Goal: Task Accomplishment & Management: Complete application form

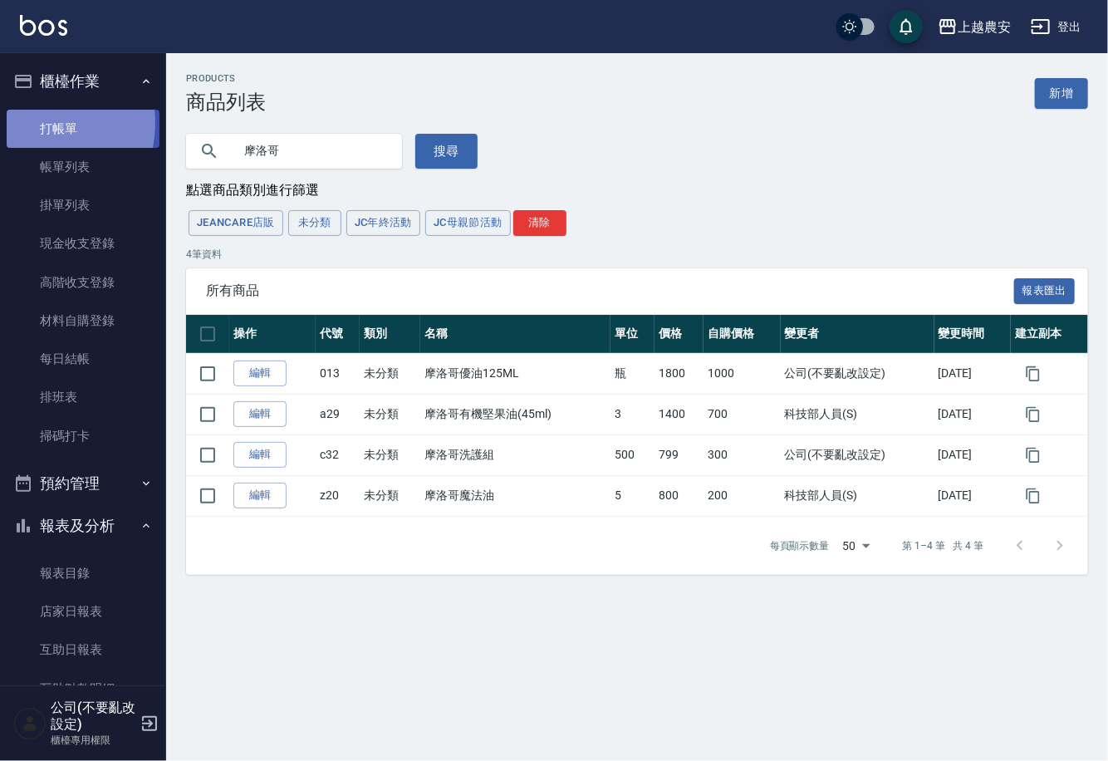
click at [29, 123] on link "打帳單" at bounding box center [83, 129] width 153 height 38
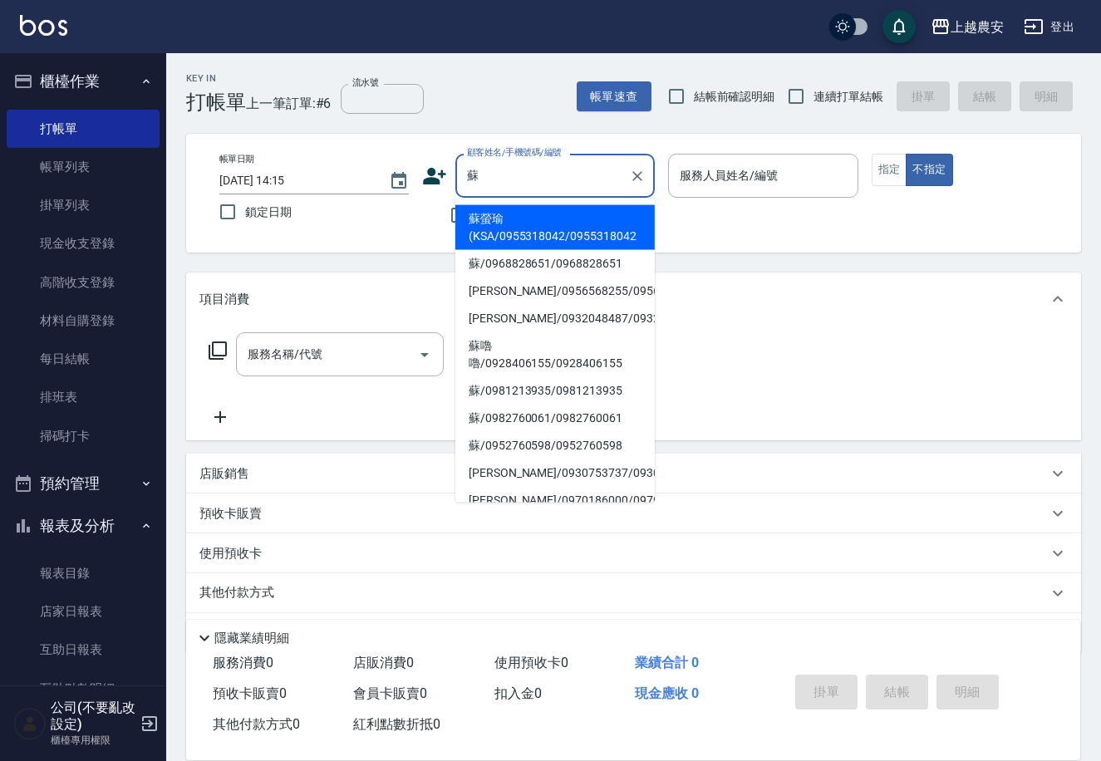
click at [556, 291] on li "[PERSON_NAME]/0956568255/0956568255" at bounding box center [554, 290] width 199 height 27
type input "[PERSON_NAME]/0956568255/0956568255"
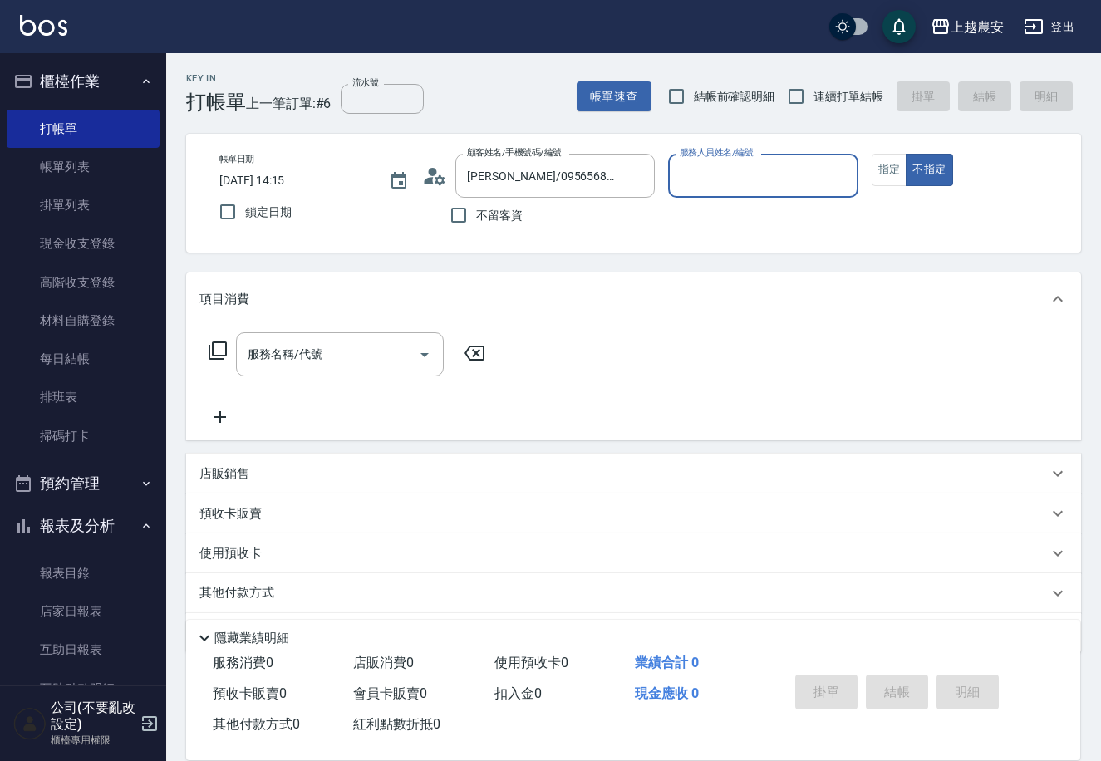
type input "Nana-13"
click at [870, 188] on div "帳單日期 [DATE] 14:15 鎖定日期 顧客姓名/手機號碼/編號 [PERSON_NAME]/0956568255/0956568255 顧客姓名/手機…" at bounding box center [633, 193] width 855 height 79
click at [875, 181] on button "指定" at bounding box center [889, 170] width 36 height 32
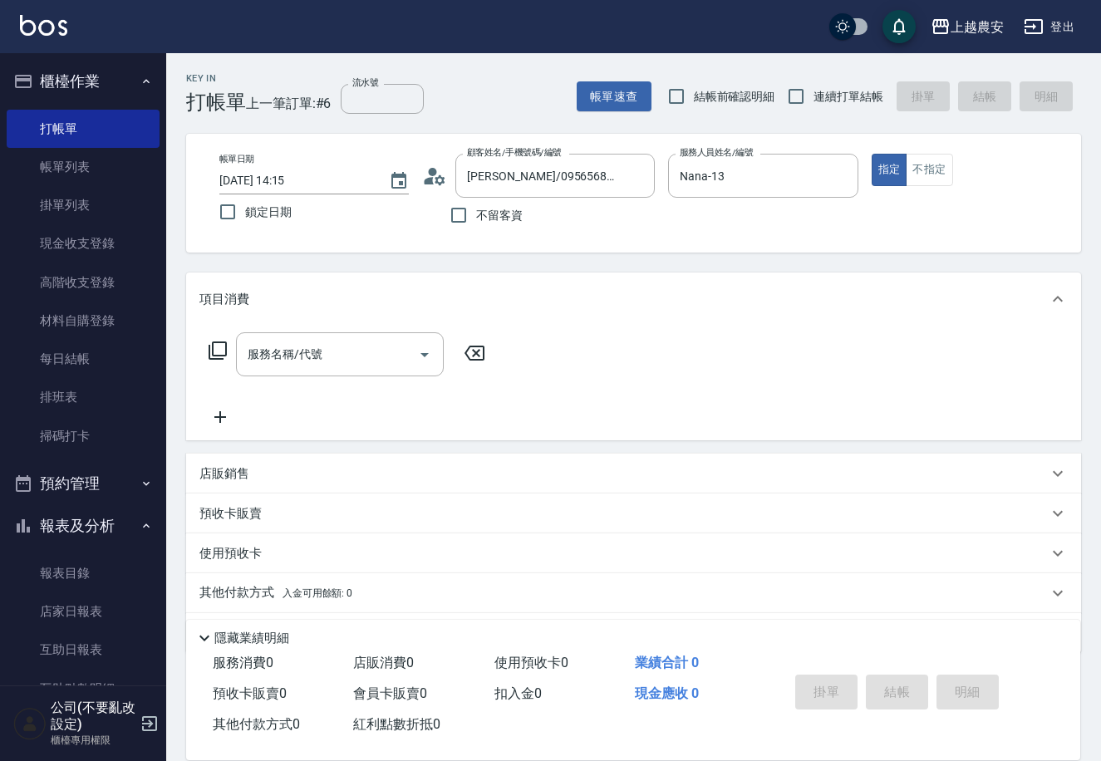
click at [220, 351] on icon at bounding box center [218, 351] width 20 height 20
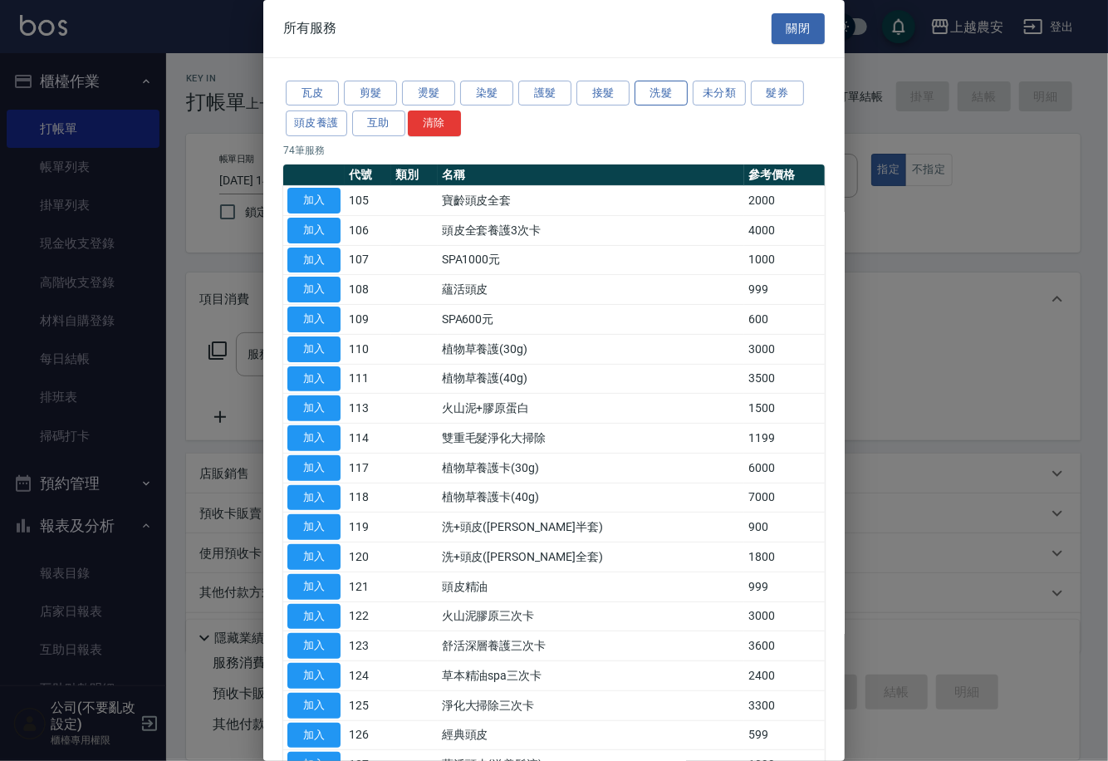
click at [658, 101] on button "洗髮" at bounding box center [661, 94] width 53 height 26
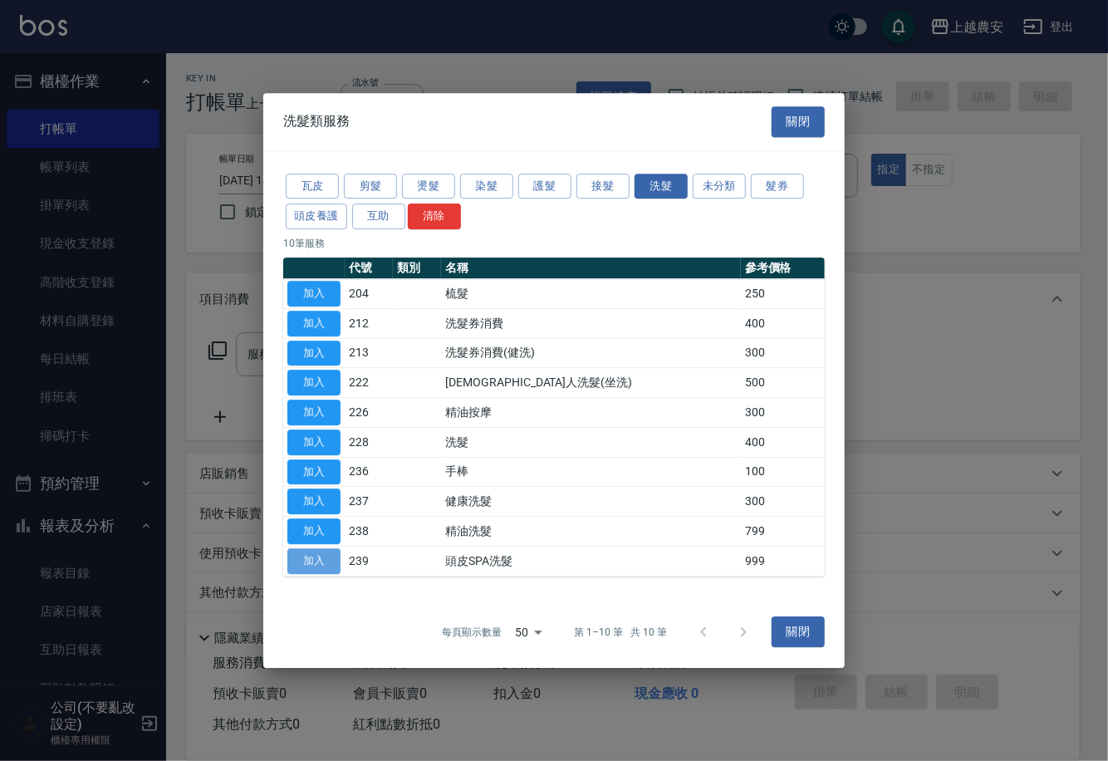
click at [332, 561] on button "加入" at bounding box center [313, 561] width 53 height 26
type input "頭皮SPA洗髮(239)"
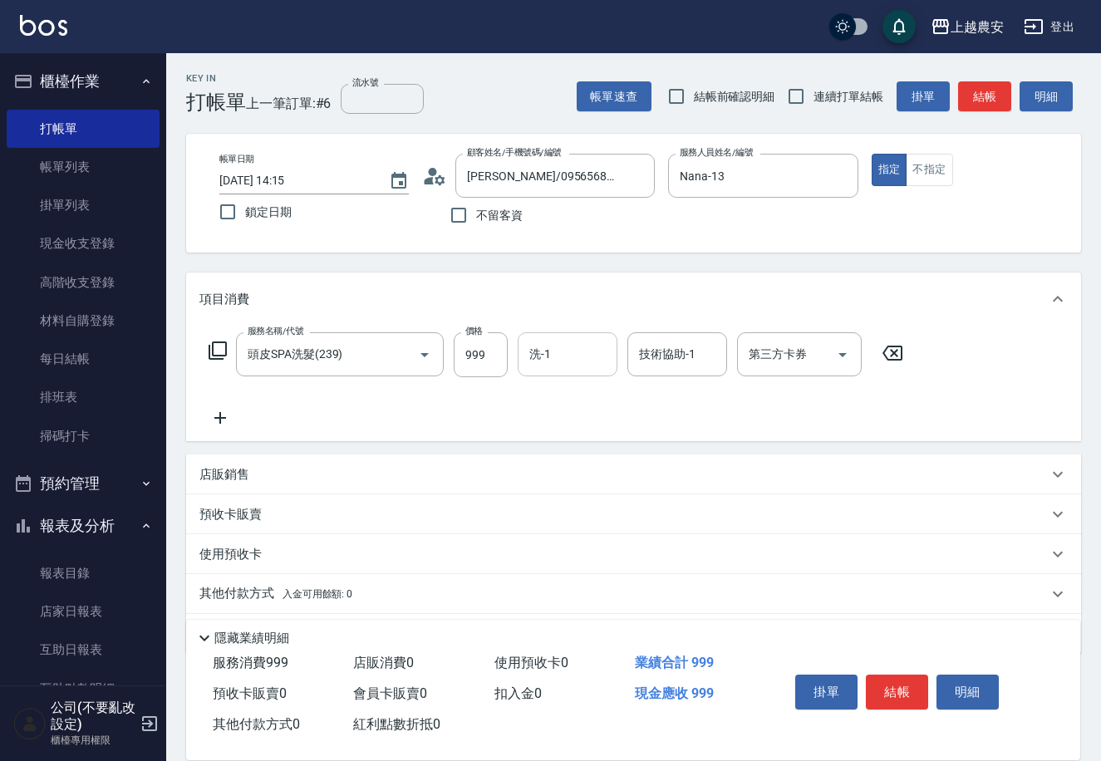
click at [570, 355] on input "洗-1" at bounding box center [567, 354] width 85 height 29
type input "團團-27"
click at [897, 680] on button "結帳" at bounding box center [896, 691] width 62 height 35
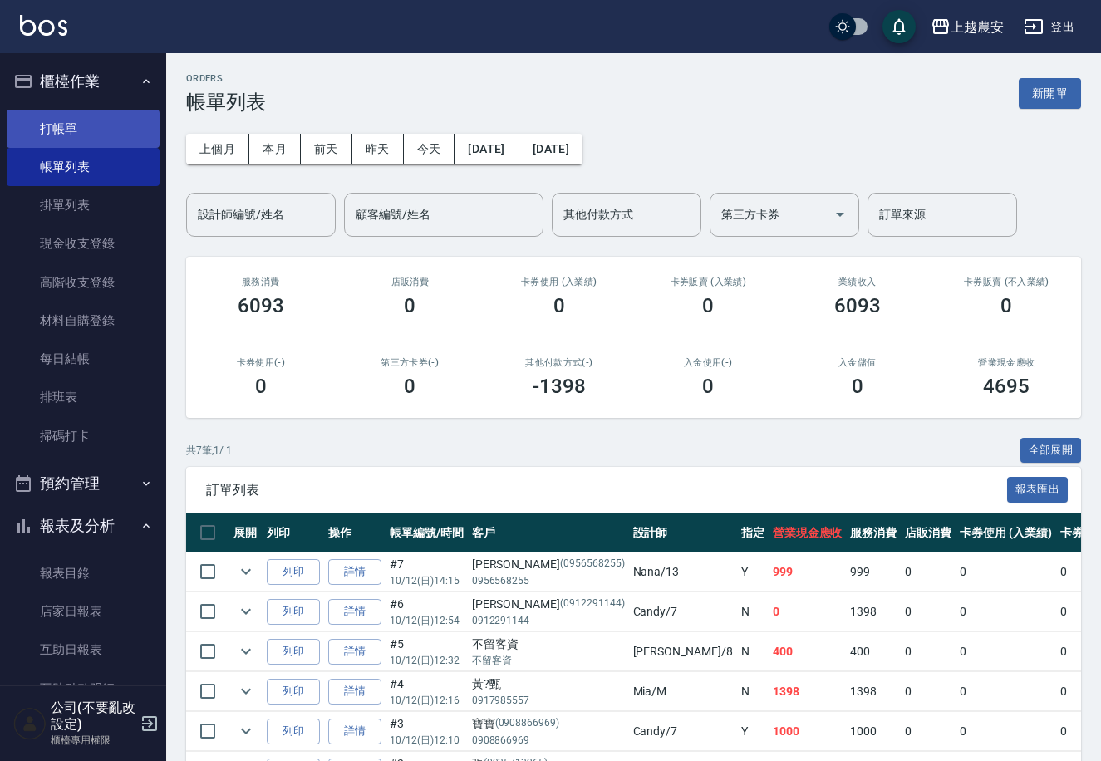
click at [55, 122] on link "打帳單" at bounding box center [83, 129] width 153 height 38
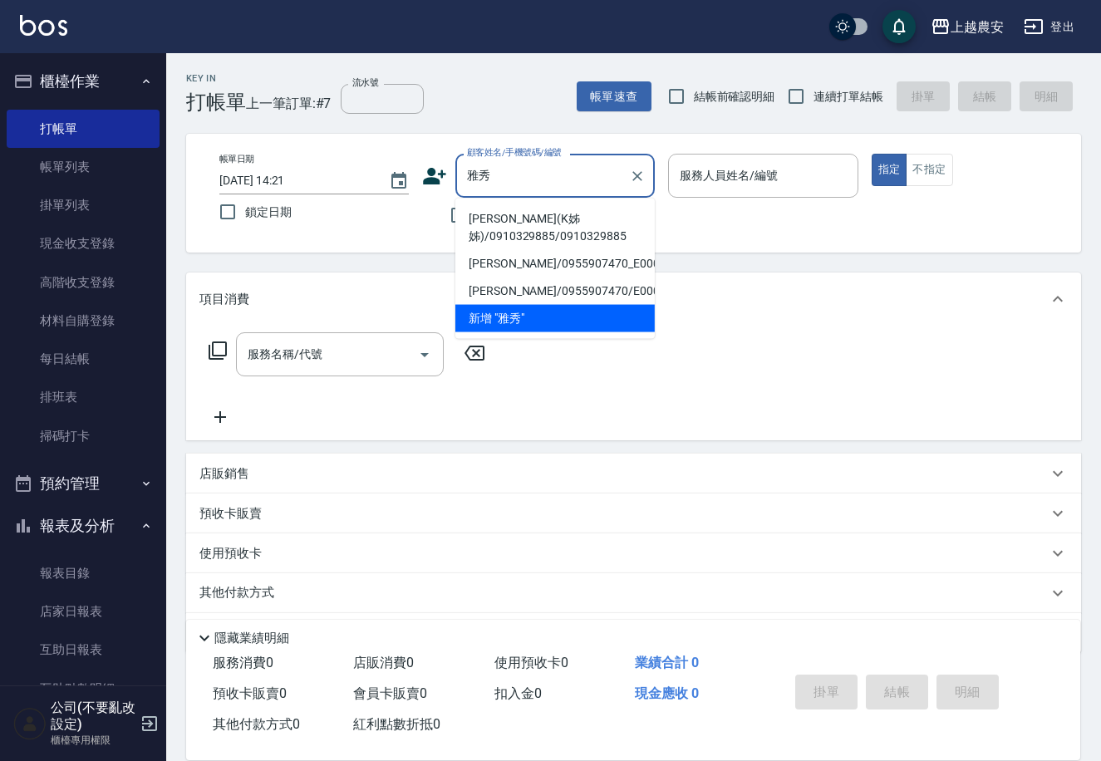
click at [552, 210] on li "[PERSON_NAME](K姊姊)/0910329885/0910329885" at bounding box center [554, 227] width 199 height 45
type input "[PERSON_NAME](K姊姊)/0910329885/0910329885"
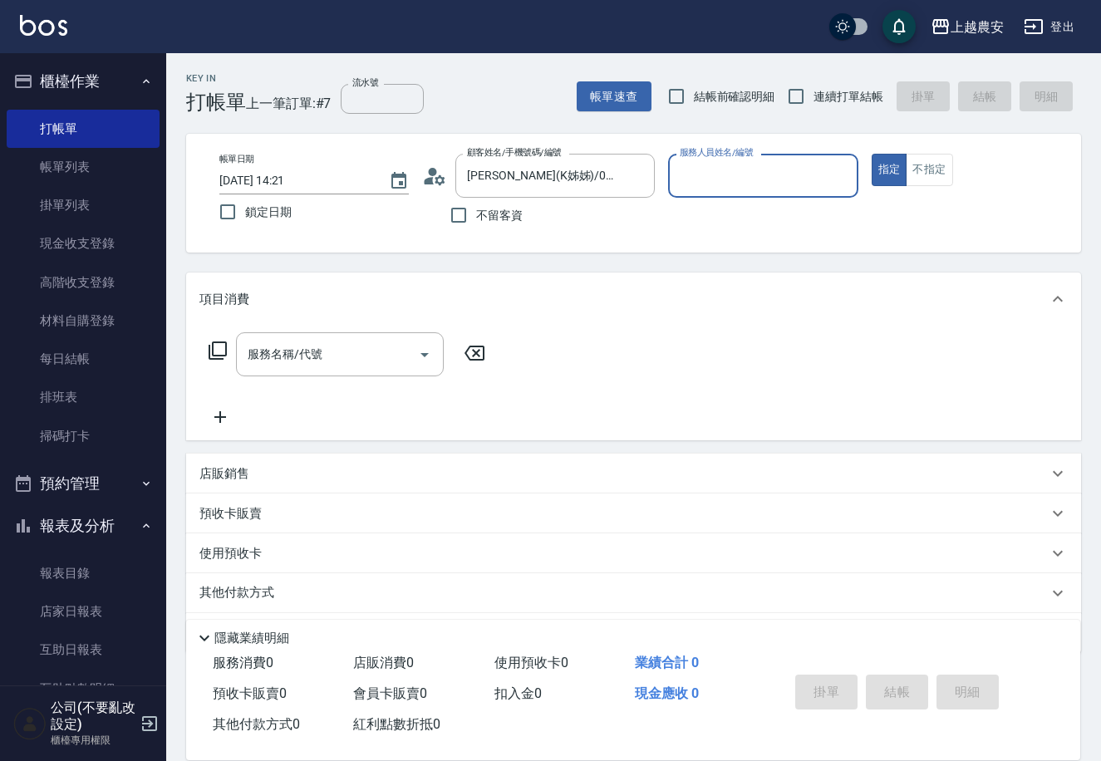
type input "Ksa-K"
click at [871, 154] on button "指定" at bounding box center [889, 170] width 36 height 32
type button "true"
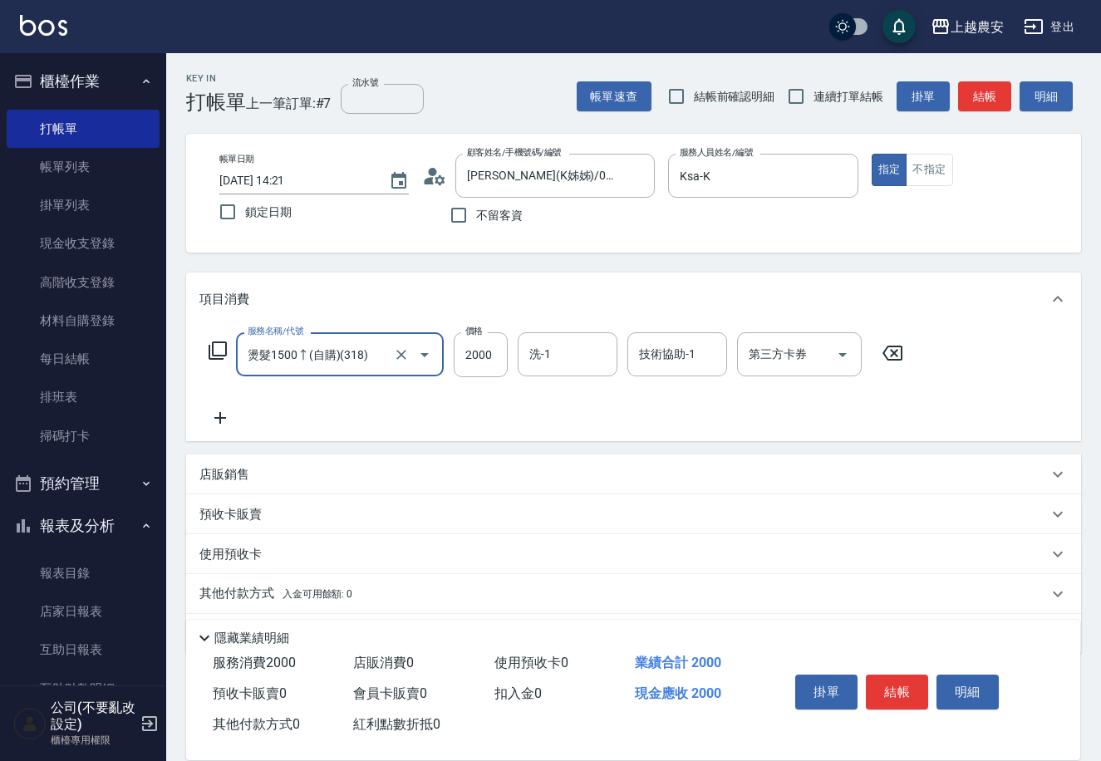
type input "燙髮1500↑(自購)(318)"
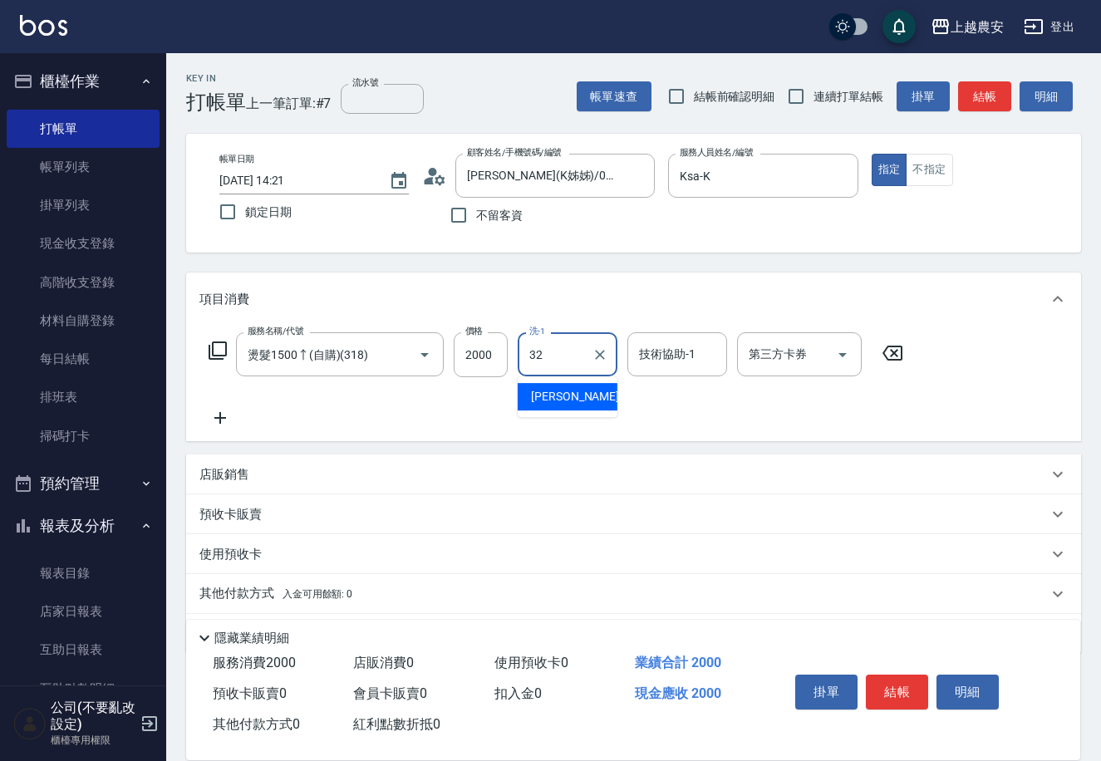
type input "[PERSON_NAME]-32"
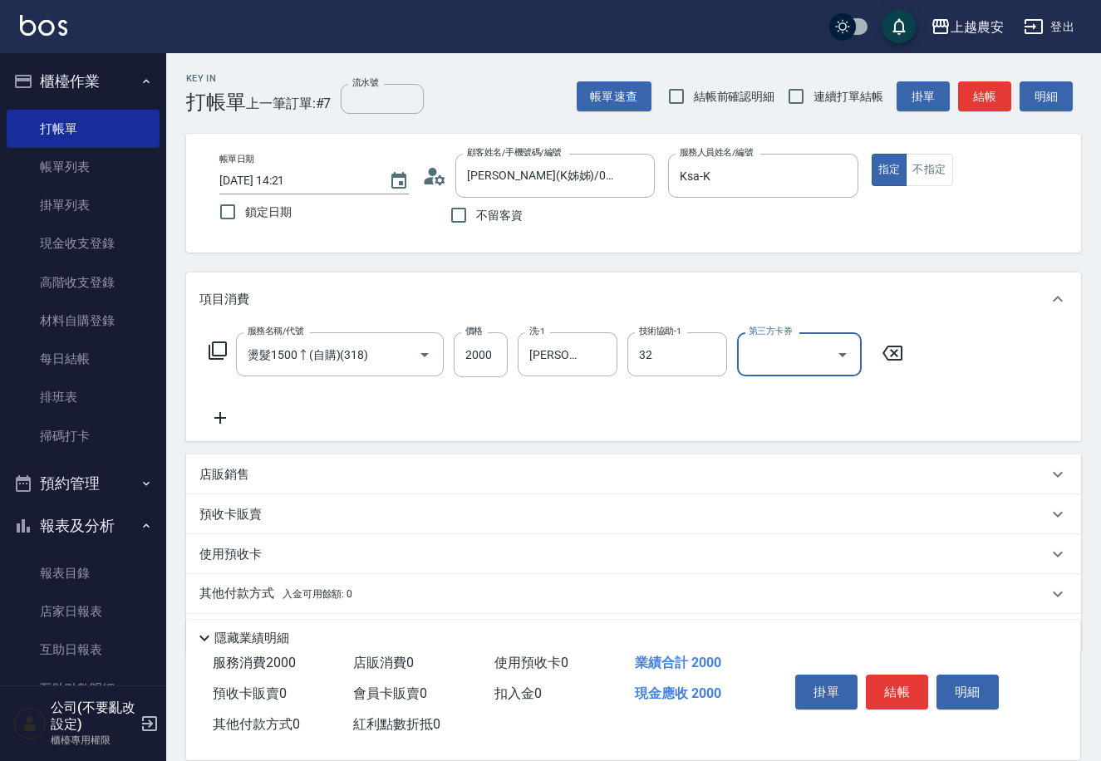
type input "[PERSON_NAME]-32"
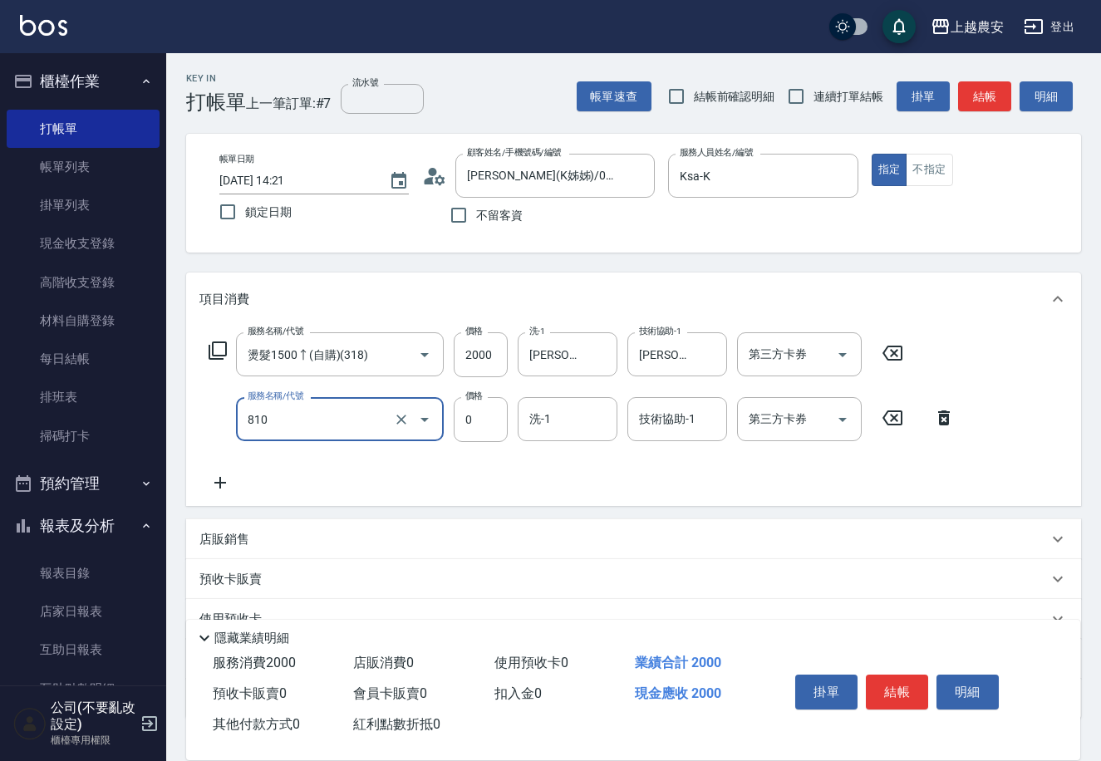
type input "頭皮護髮卡券使用(810)"
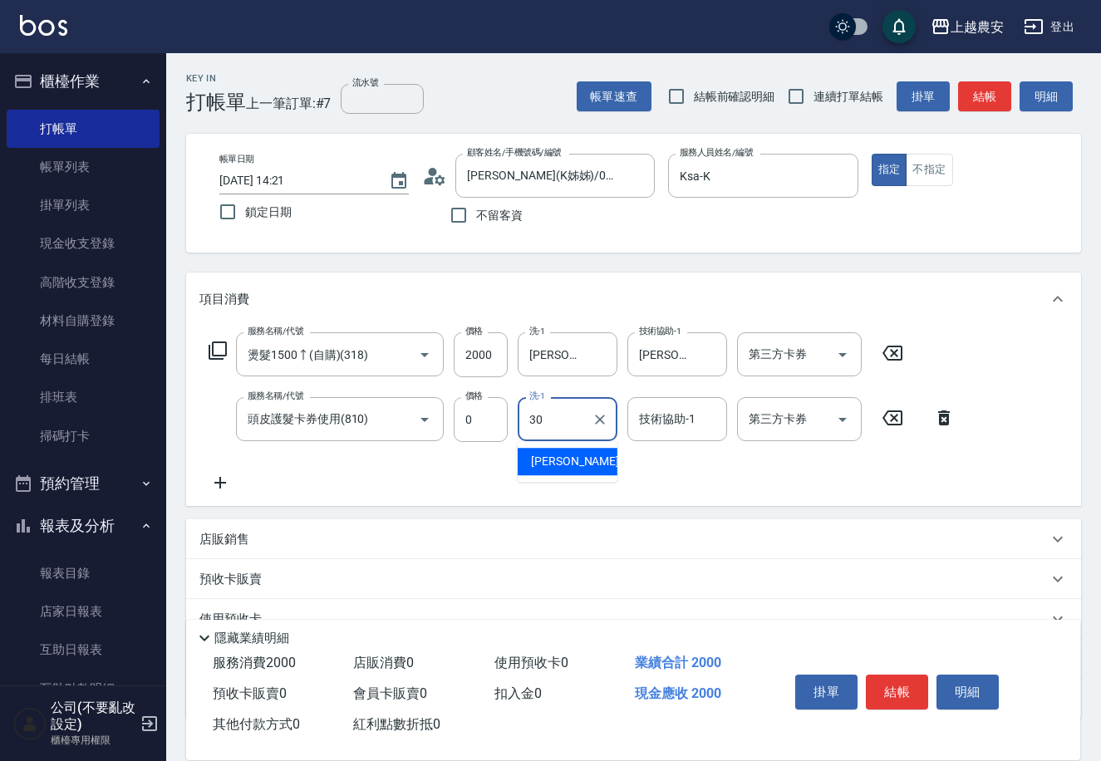
type input "[PERSON_NAME]-30"
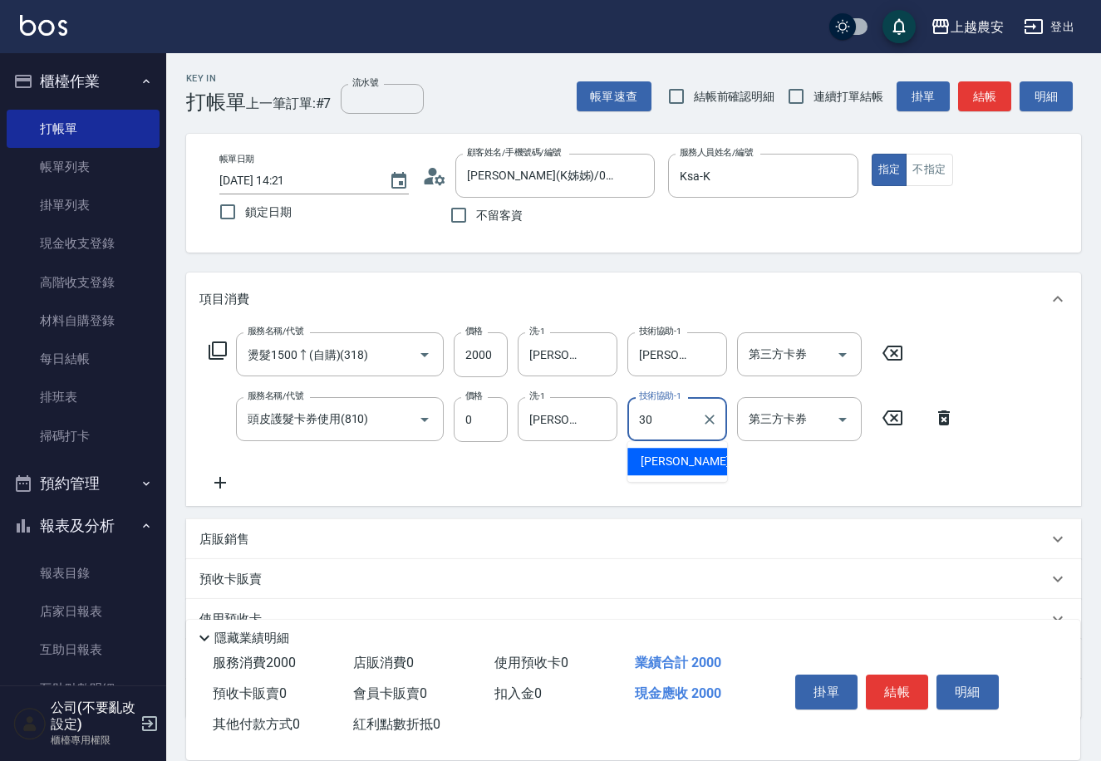
type input "[PERSON_NAME]-30"
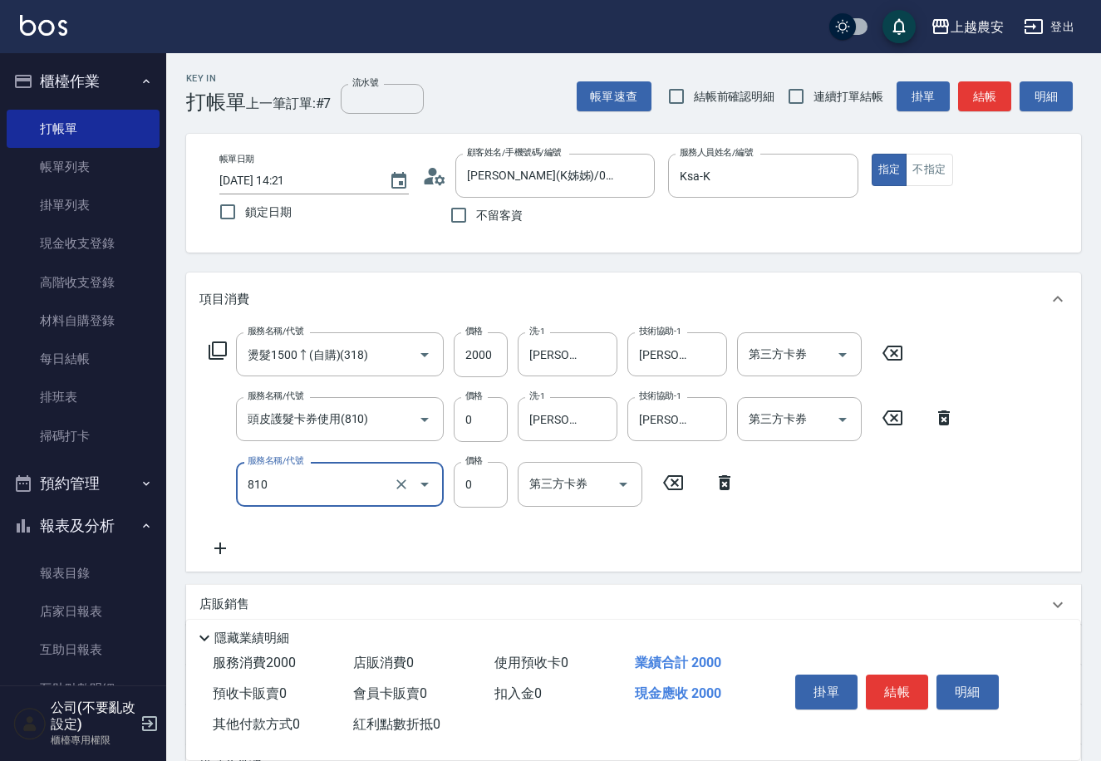
type input "頭皮護髮卡券使用(810)"
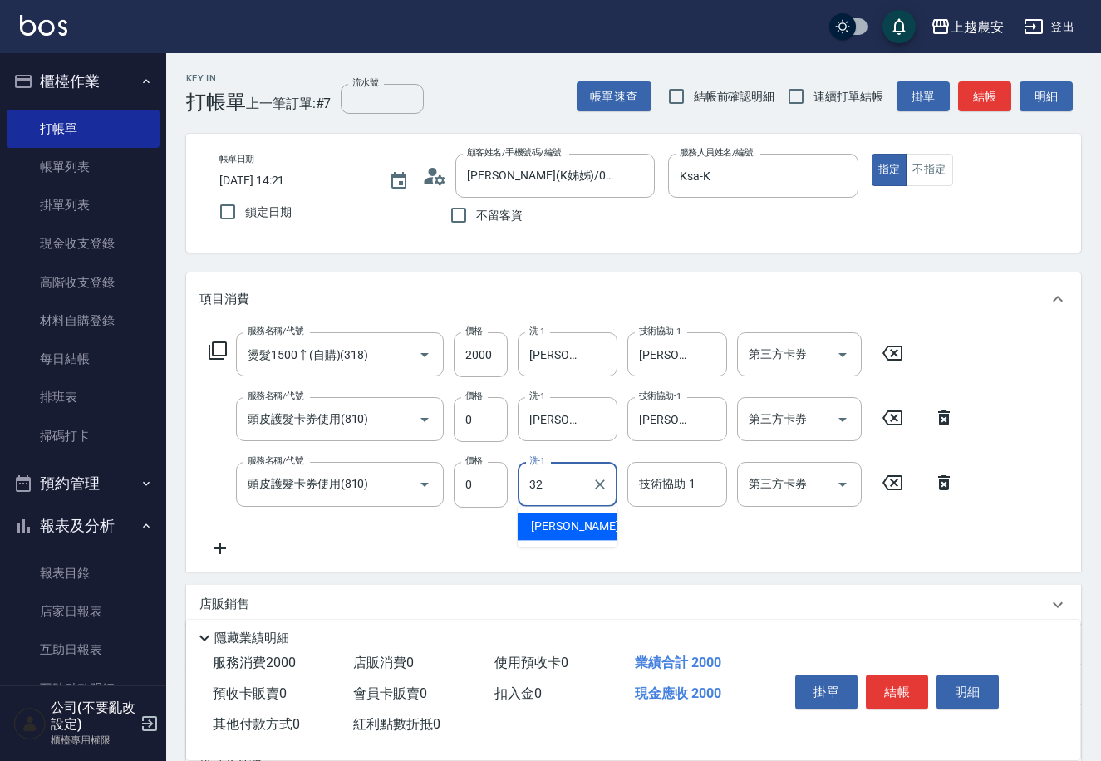
type input "[PERSON_NAME]-32"
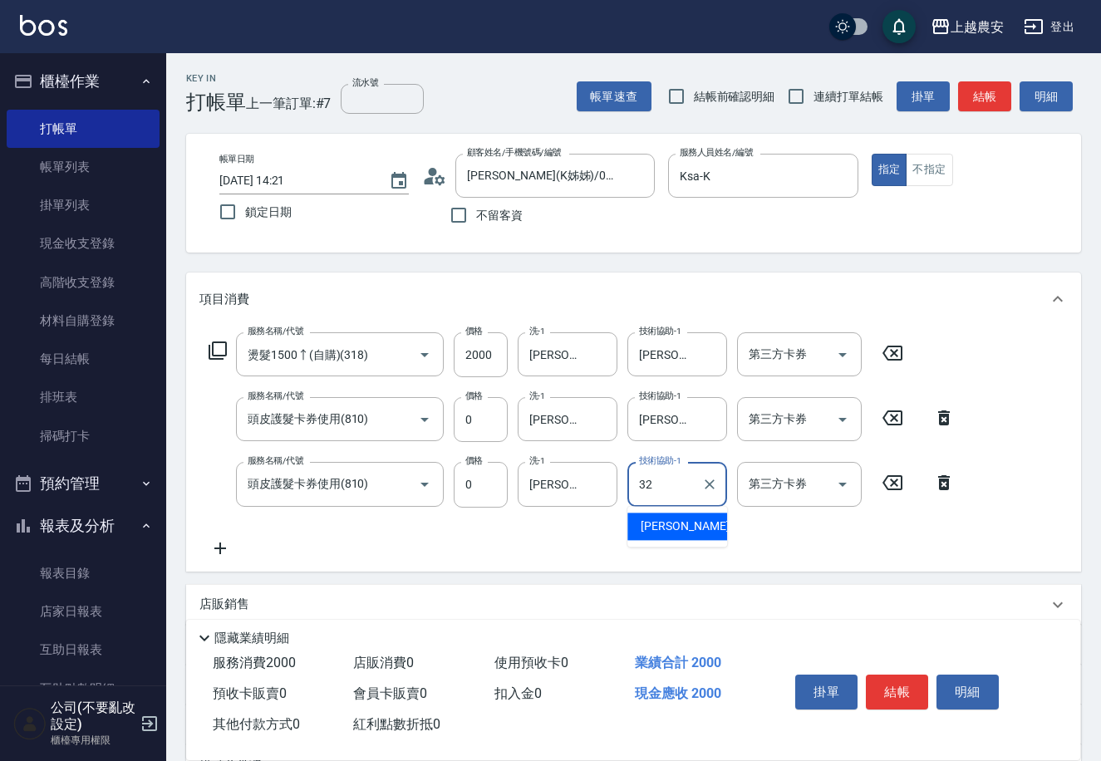
type input "[PERSON_NAME]-32"
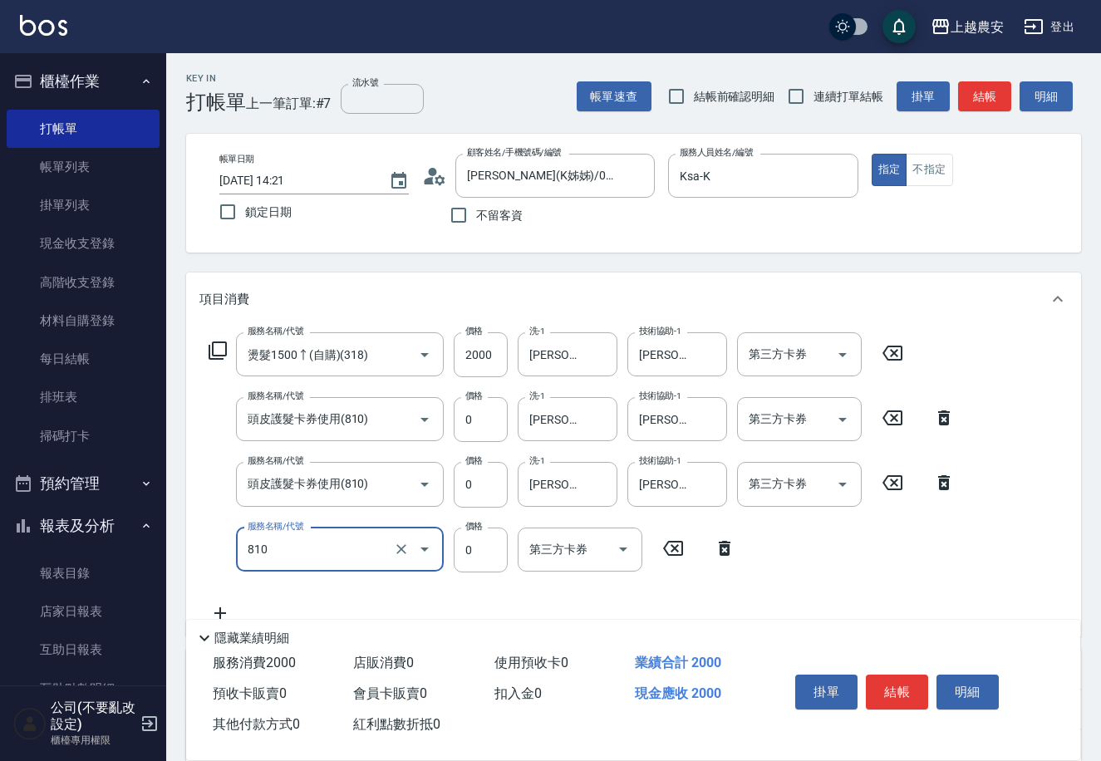
type input "頭皮護髮卡券使用(810)"
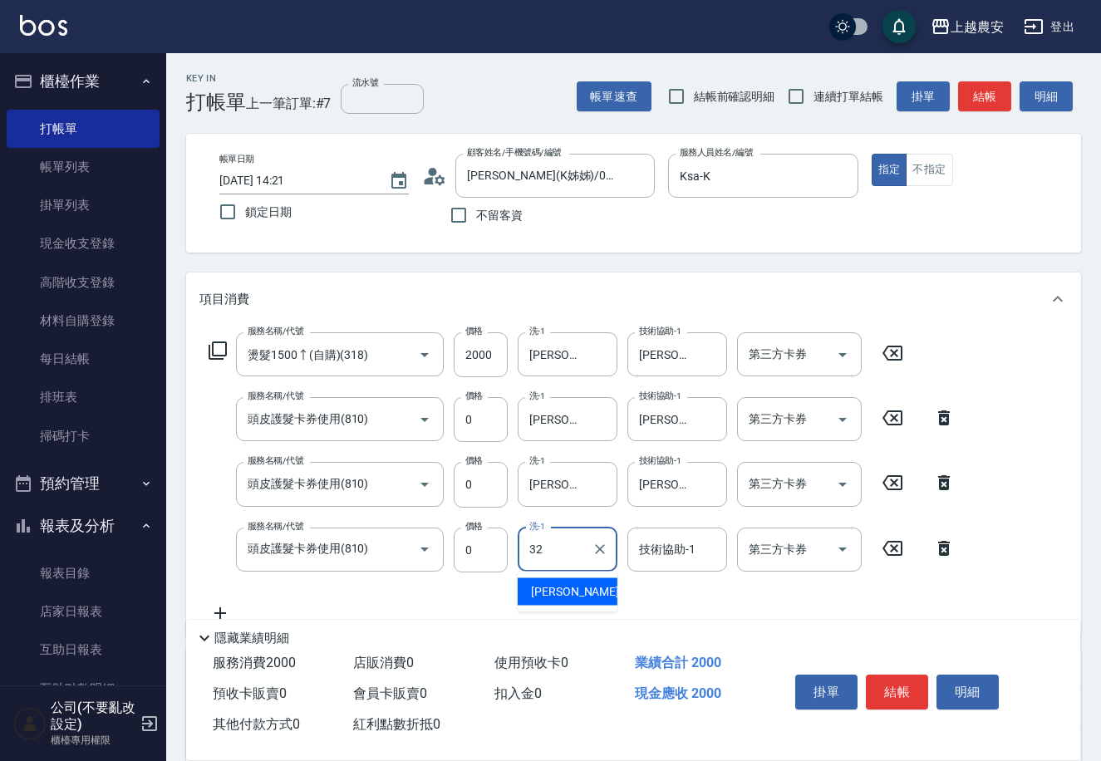
type input "[PERSON_NAME]-32"
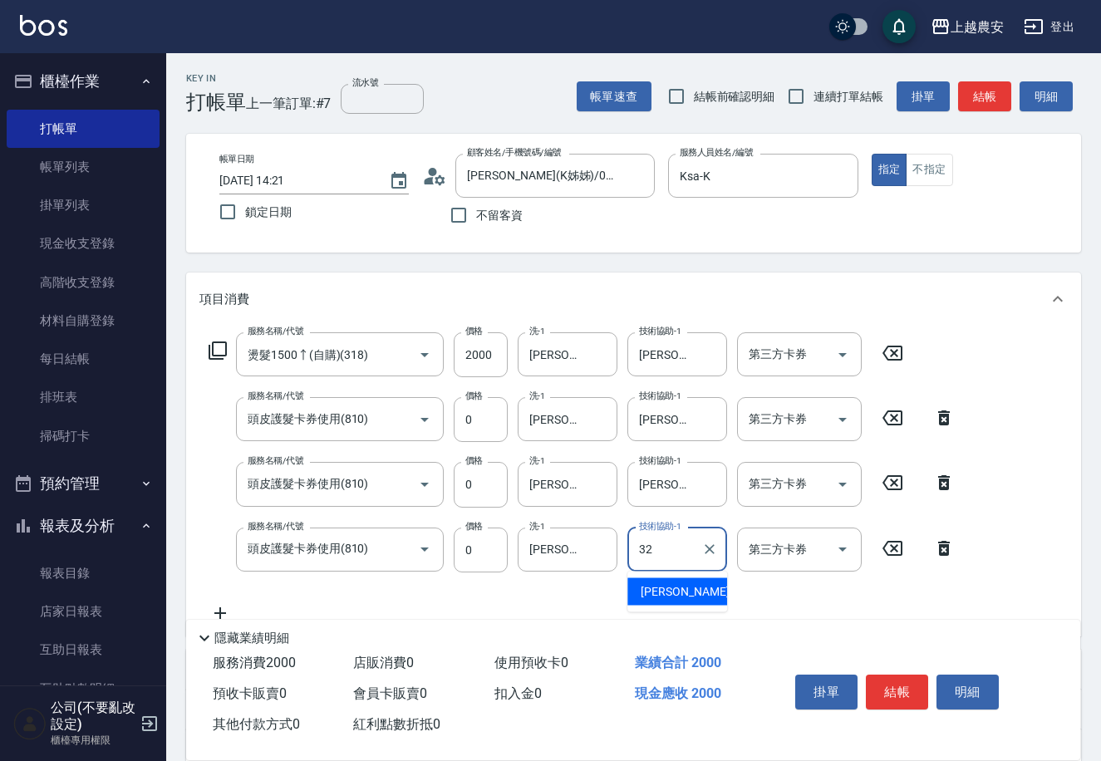
type input "[PERSON_NAME]-32"
click at [887, 688] on button "結帳" at bounding box center [896, 691] width 62 height 35
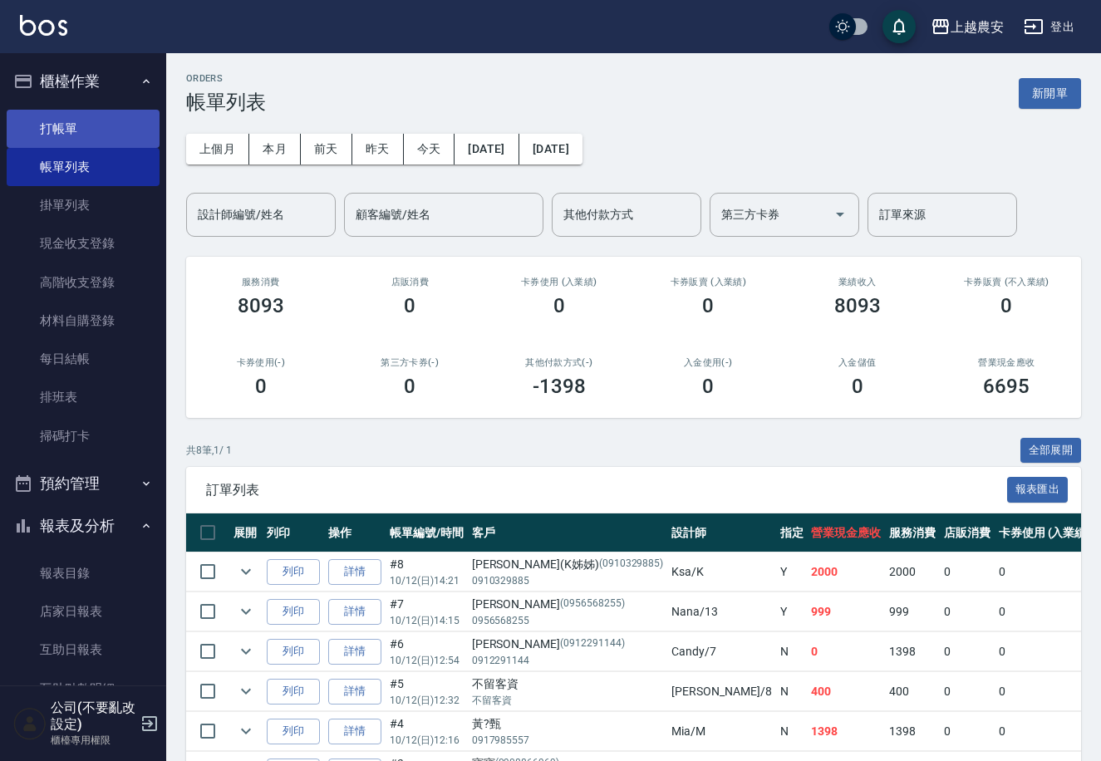
click at [106, 143] on link "打帳單" at bounding box center [83, 129] width 153 height 38
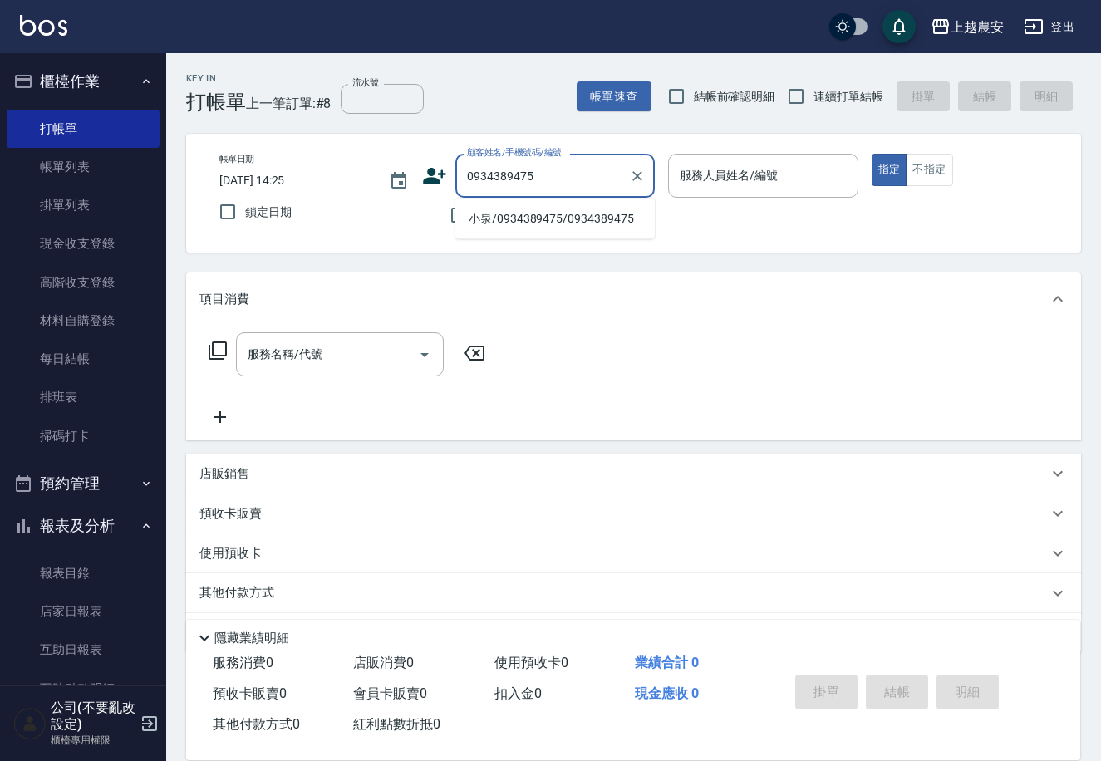
type input "小泉/0934389475/0934389475"
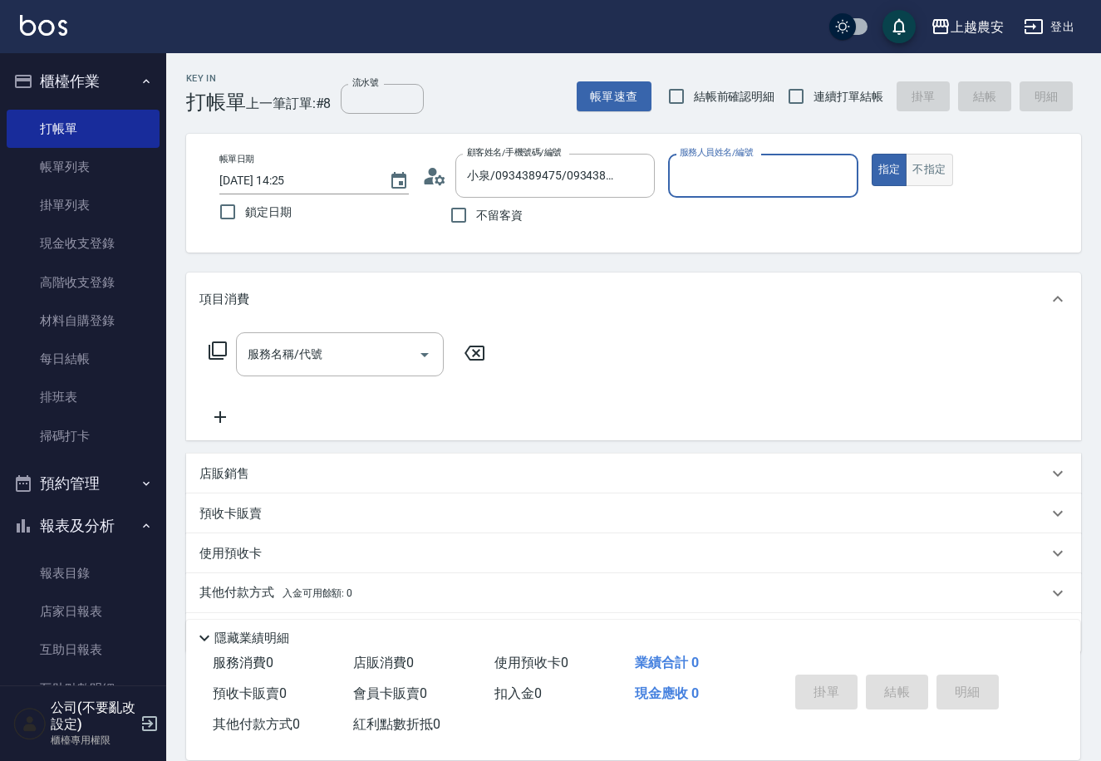
click at [924, 176] on button "不指定" at bounding box center [928, 170] width 47 height 32
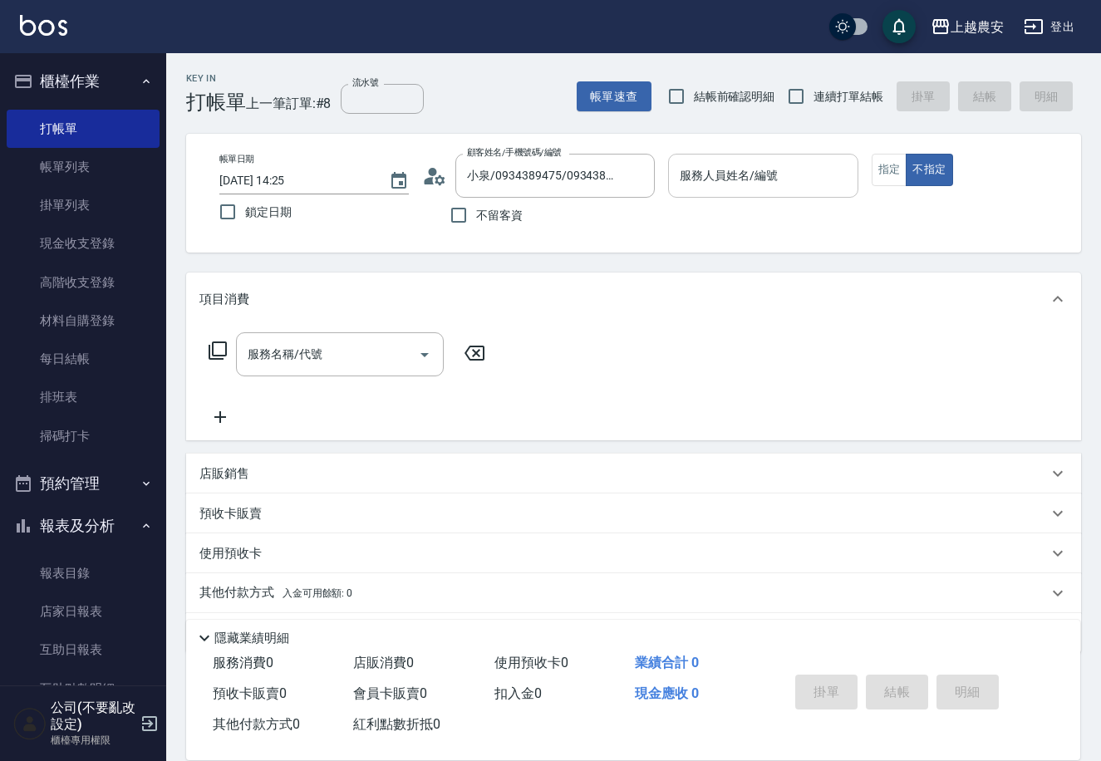
click at [807, 178] on input "服務人員姓名/編號" at bounding box center [762, 175] width 174 height 29
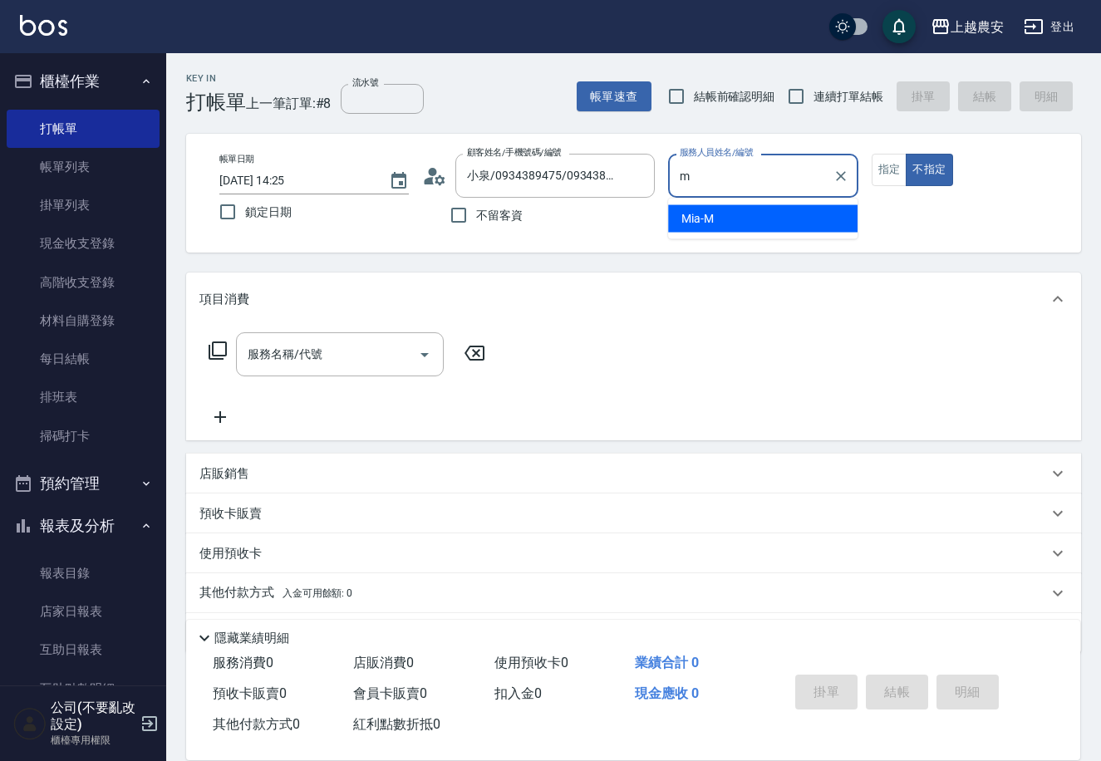
type input "Mia-M"
type button "false"
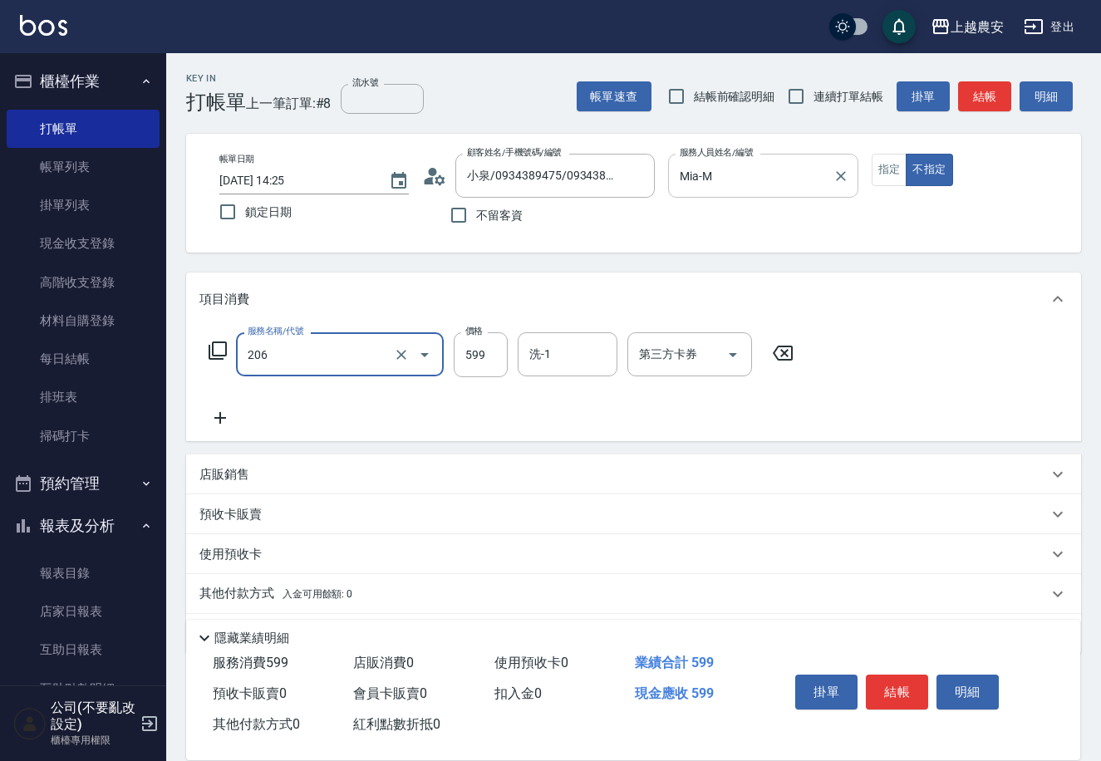
type input "洗+剪(206)"
click at [905, 696] on button "結帳" at bounding box center [896, 691] width 62 height 35
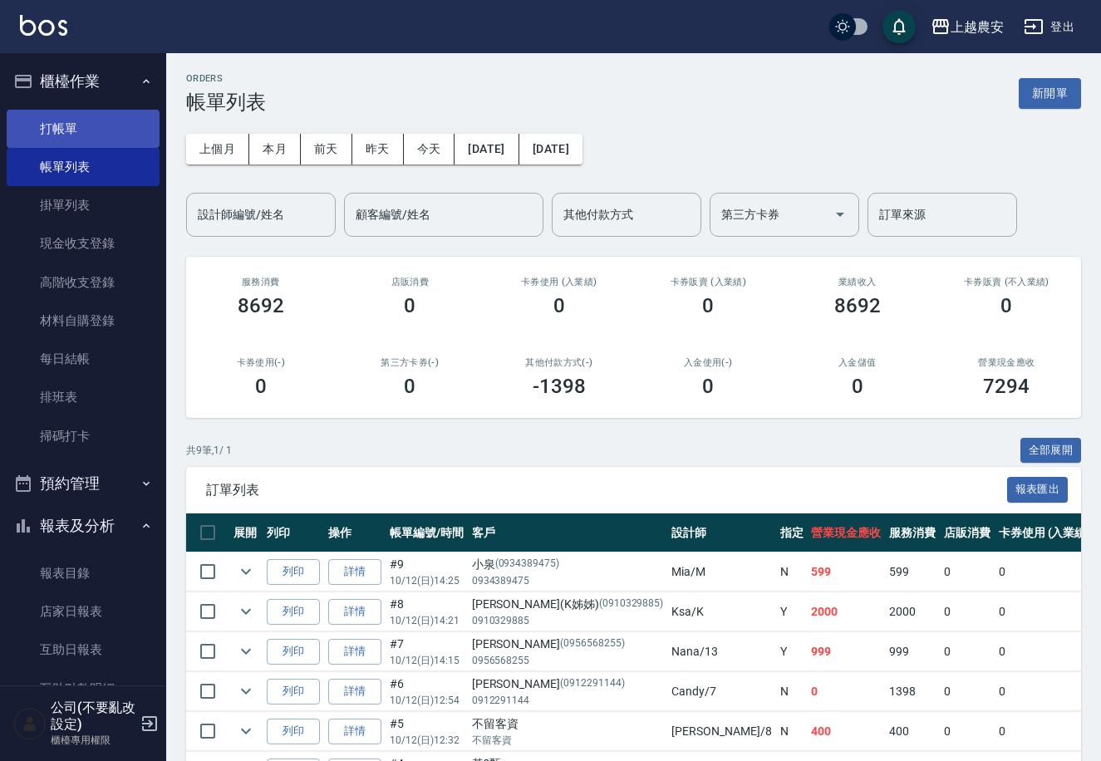
click at [111, 130] on link "打帳單" at bounding box center [83, 129] width 153 height 38
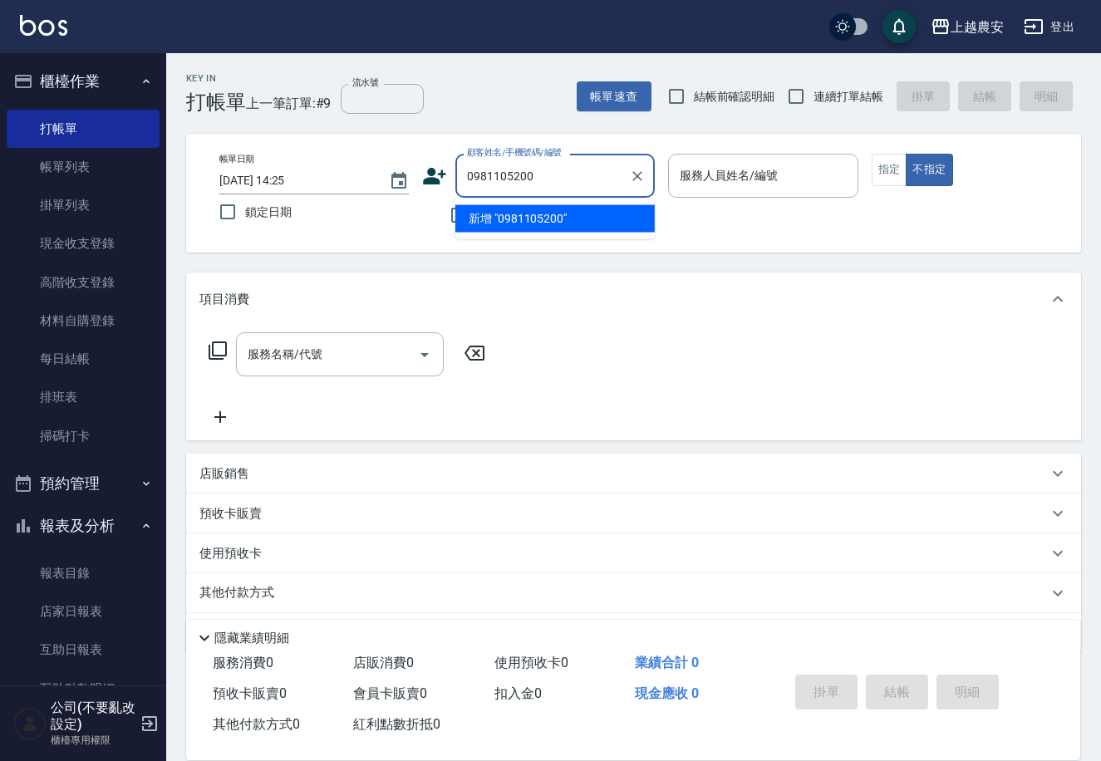
drag, startPoint x: 542, startPoint y: 177, endPoint x: 424, endPoint y: 184, distance: 119.0
click at [424, 184] on div "顧客姓名/手機號碼/編號 0981105200 顧客姓名/手機號碼/編號" at bounding box center [538, 176] width 233 height 44
type input "0981105200"
click at [433, 179] on icon at bounding box center [435, 176] width 23 height 17
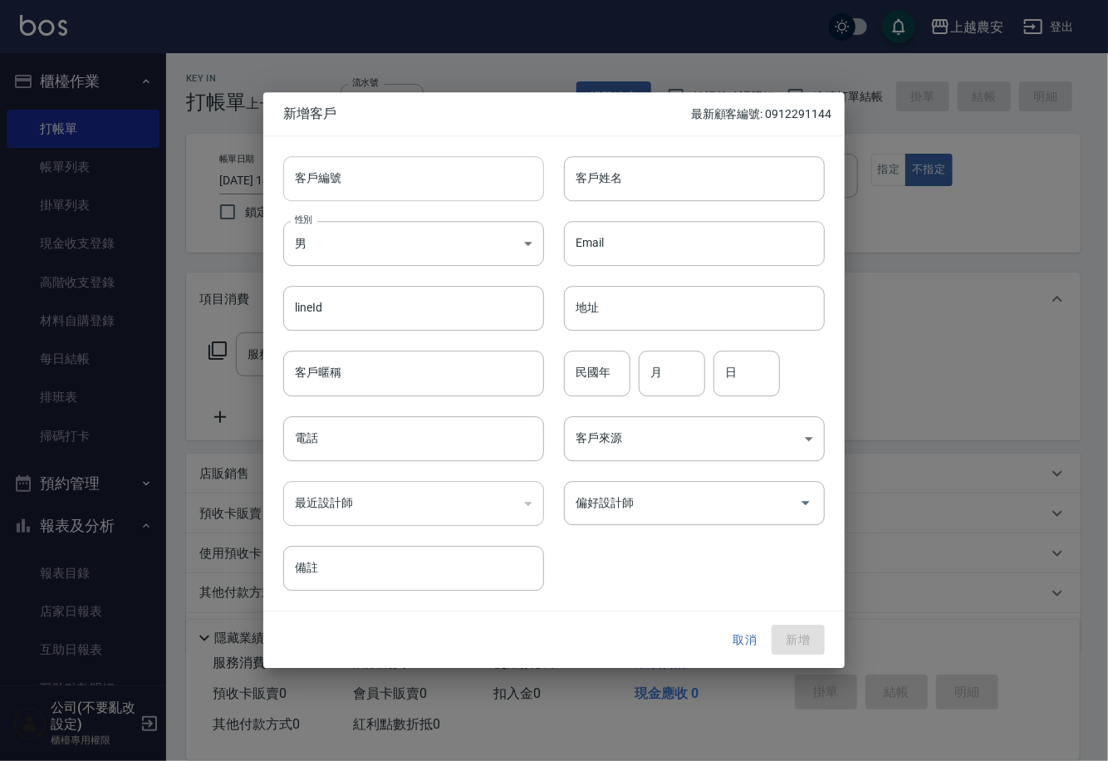
click at [433, 193] on input "客戶編號" at bounding box center [413, 178] width 261 height 45
drag, startPoint x: 360, startPoint y: 169, endPoint x: 395, endPoint y: 179, distance: 35.3
click at [364, 169] on input "客戶編號" at bounding box center [413, 178] width 261 height 45
paste input "0981105200"
type input "0981105200"
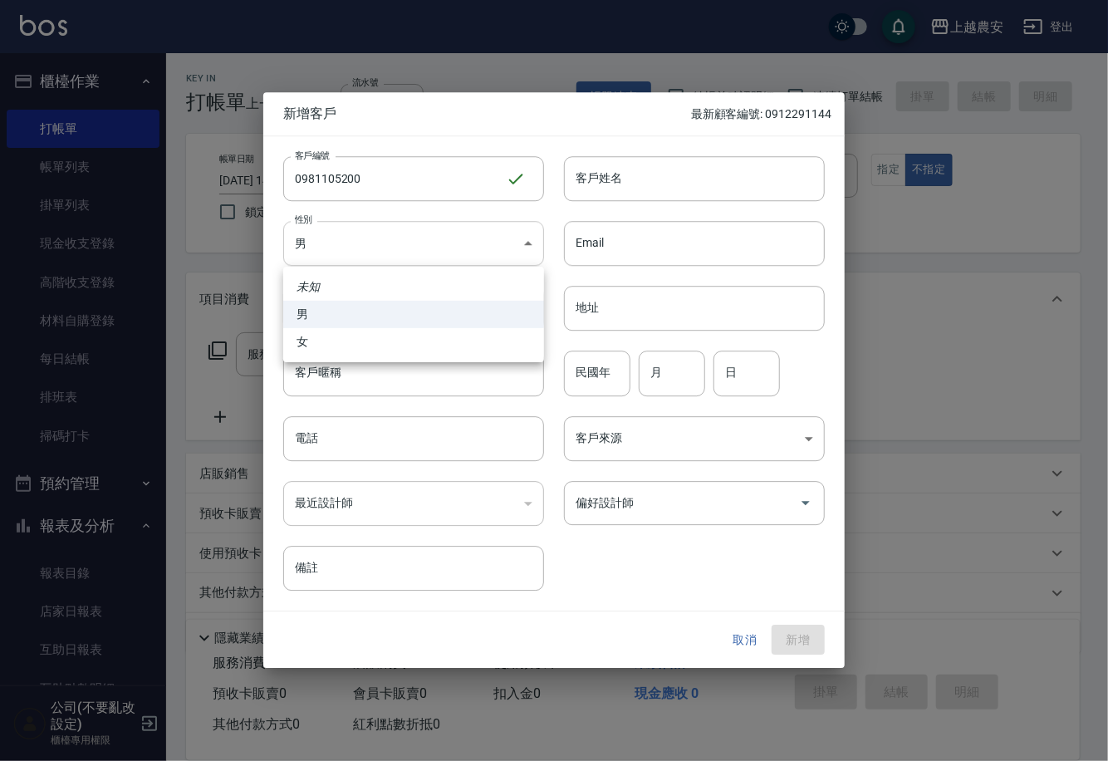
click at [400, 237] on body "上越農安 登出 櫃檯作業 打帳單 帳單列表 掛單列表 現金收支登錄 高階收支登錄 材料自購登錄 每日結帳 排班表 掃碼打卡 預約管理 預約管理 單日預約紀錄 …" at bounding box center [554, 405] width 1108 height 810
click at [436, 358] on ul "未知 男 女" at bounding box center [413, 315] width 261 height 96
click at [440, 353] on li "女" at bounding box center [413, 341] width 261 height 27
type input "[DEMOGRAPHIC_DATA]"
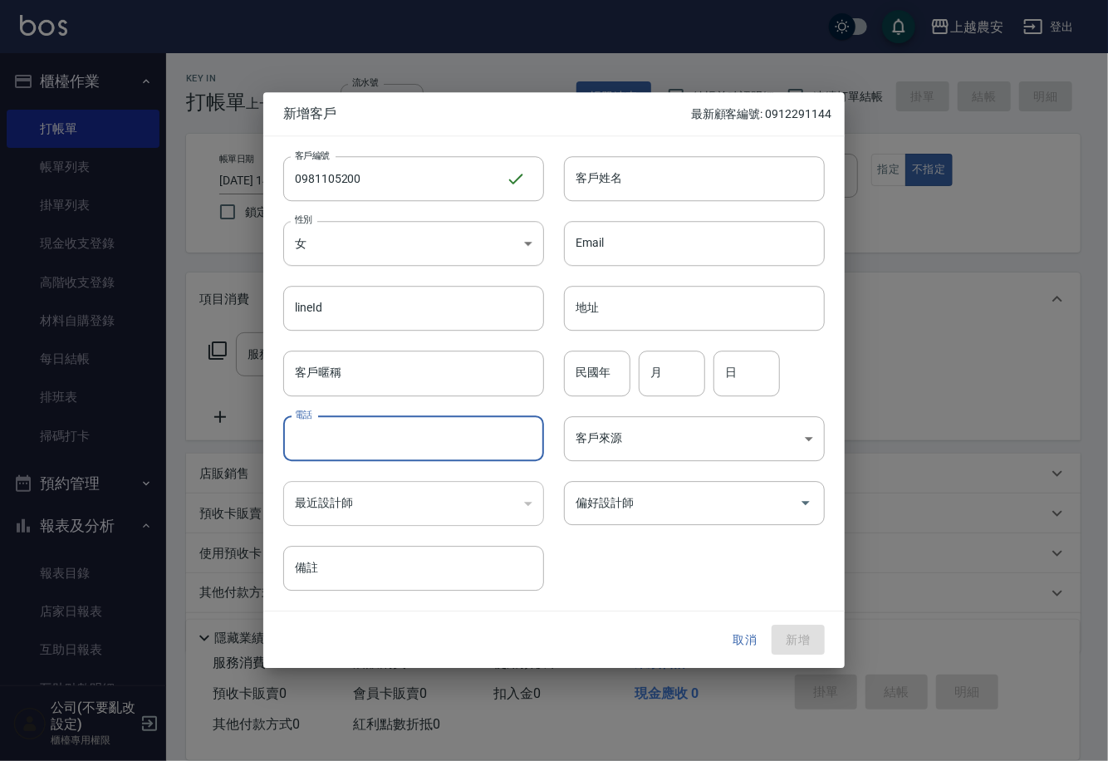
click at [446, 429] on input "電話" at bounding box center [413, 438] width 261 height 45
paste input "0981105200"
type input "0981105200"
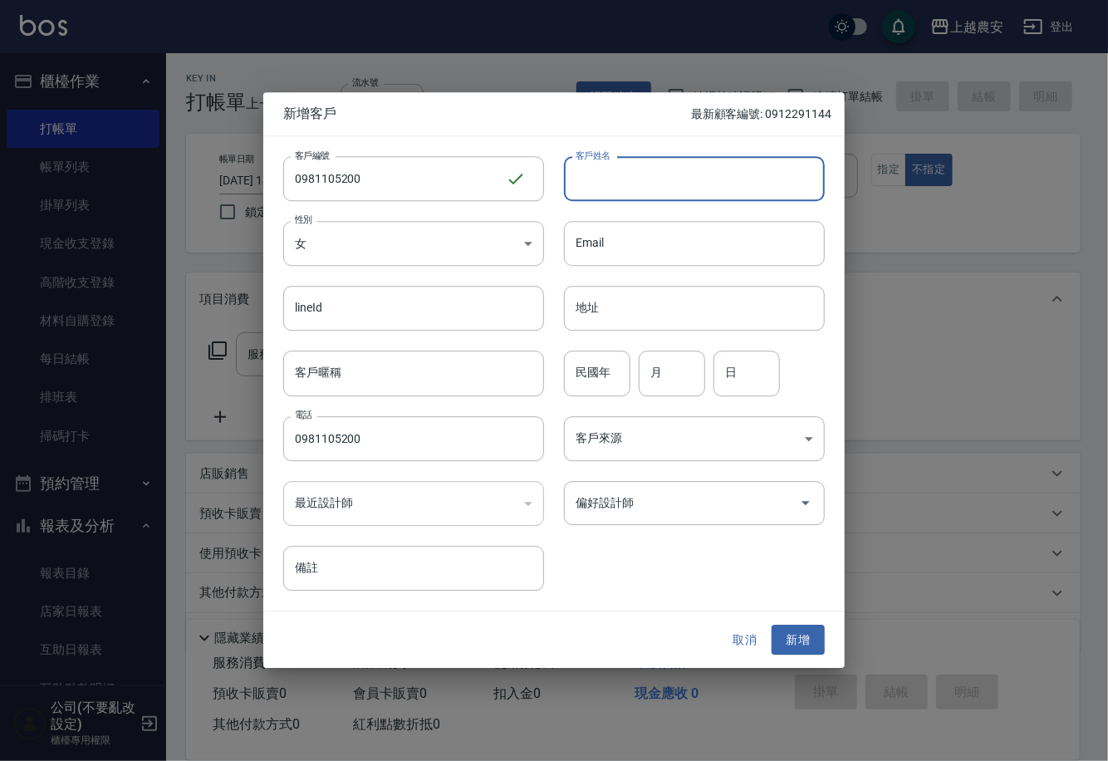
click at [748, 181] on input "客戶姓名" at bounding box center [694, 178] width 261 height 45
type input "x"
click at [730, 518] on div "偏好設計師" at bounding box center [694, 503] width 261 height 44
type input "林采潔"
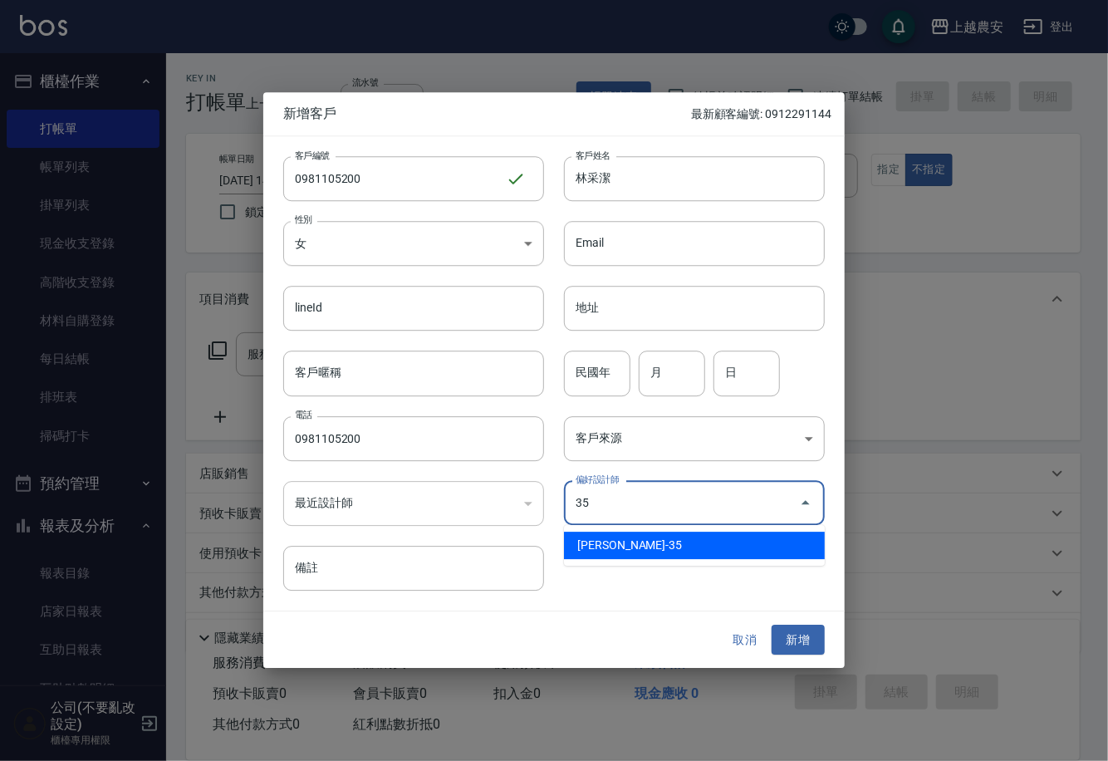
type input "[PERSON_NAME]"
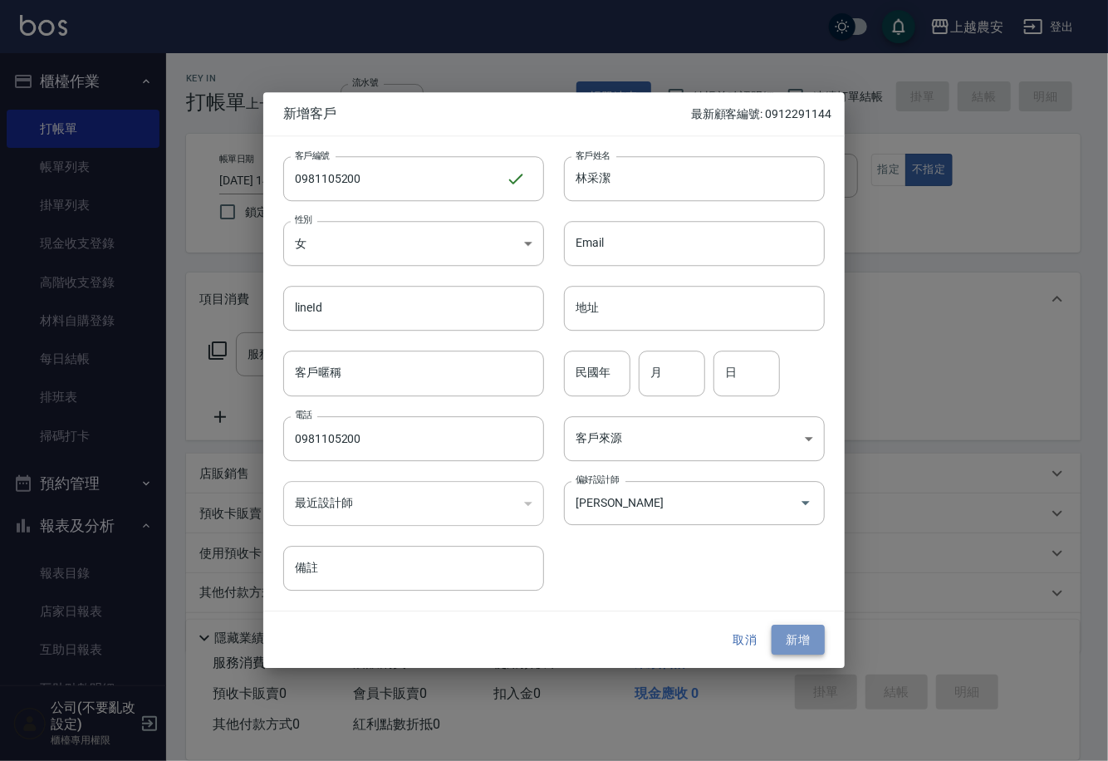
click at [811, 649] on button "新增" at bounding box center [798, 640] width 53 height 31
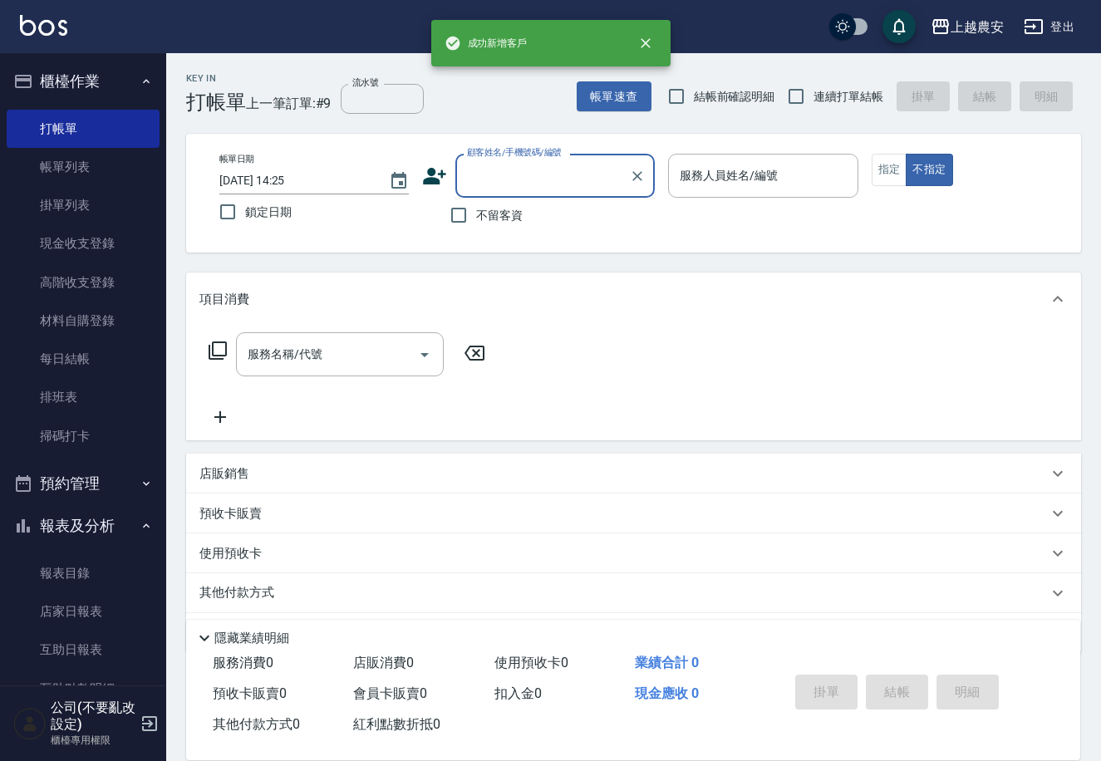
click at [488, 173] on input "顧客姓名/手機號碼/編號" at bounding box center [542, 175] width 159 height 29
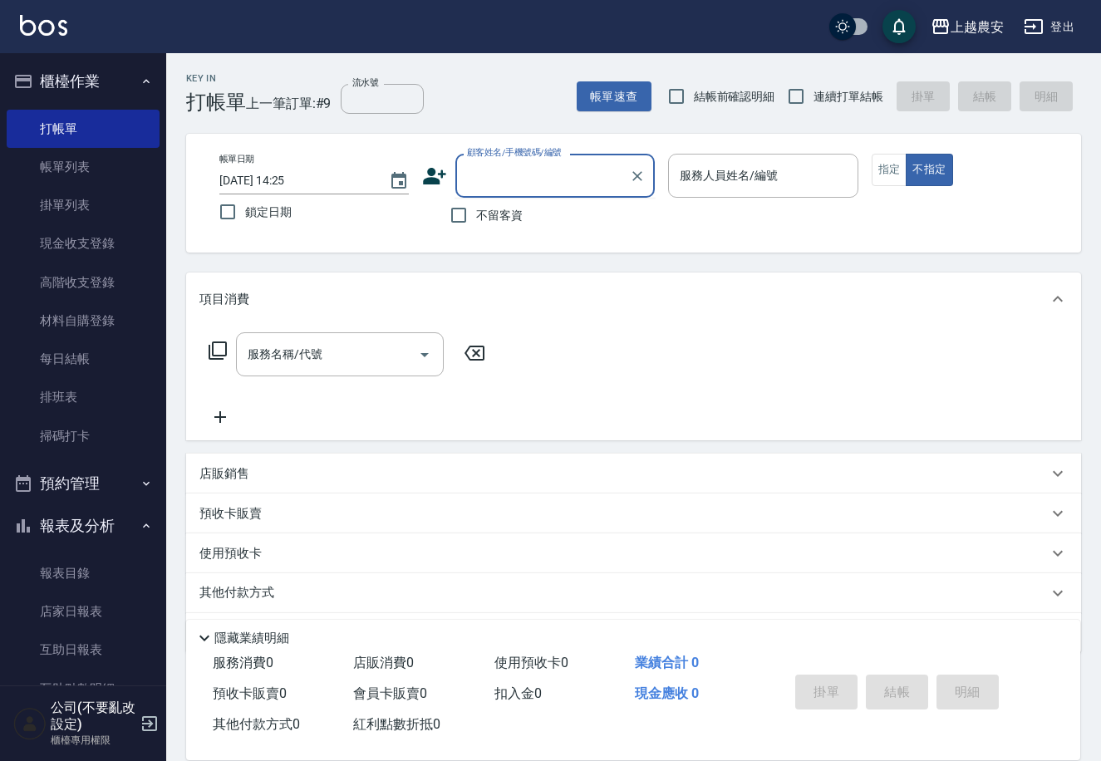
paste input "0981105200"
type input "0981105200"
click at [634, 169] on icon "Clear" at bounding box center [637, 176] width 17 height 17
click at [538, 155] on label "顧客姓名/手機號碼/編號" at bounding box center [514, 152] width 95 height 12
click at [538, 161] on input "顧客姓名/手機號碼/編號" at bounding box center [542, 175] width 159 height 29
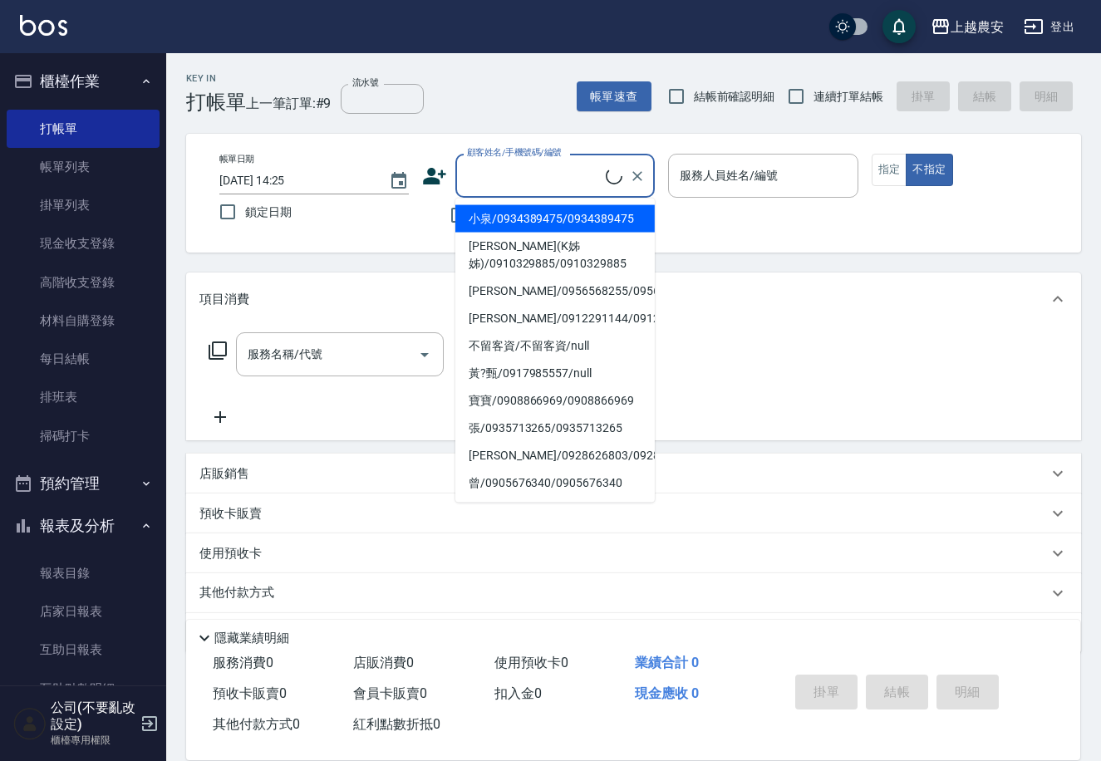
paste input "0981105200"
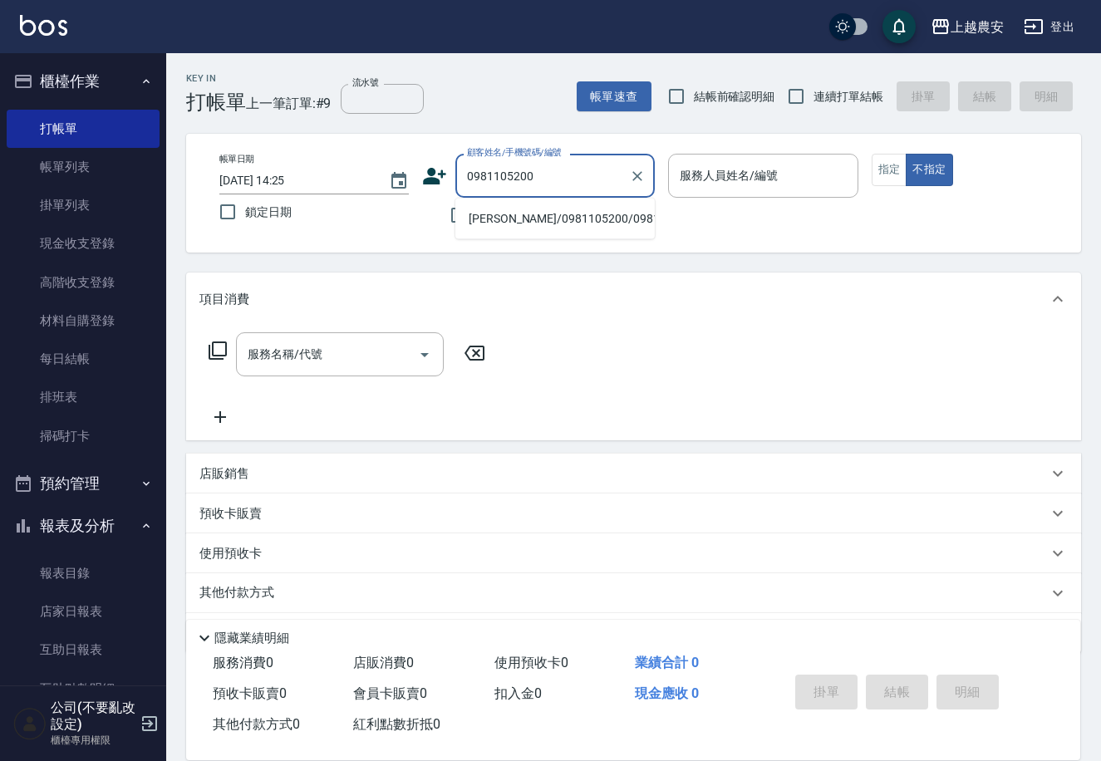
click at [523, 219] on li "[PERSON_NAME]/0981105200/0981105200" at bounding box center [554, 218] width 199 height 27
type input "[PERSON_NAME]/0981105200/0981105200"
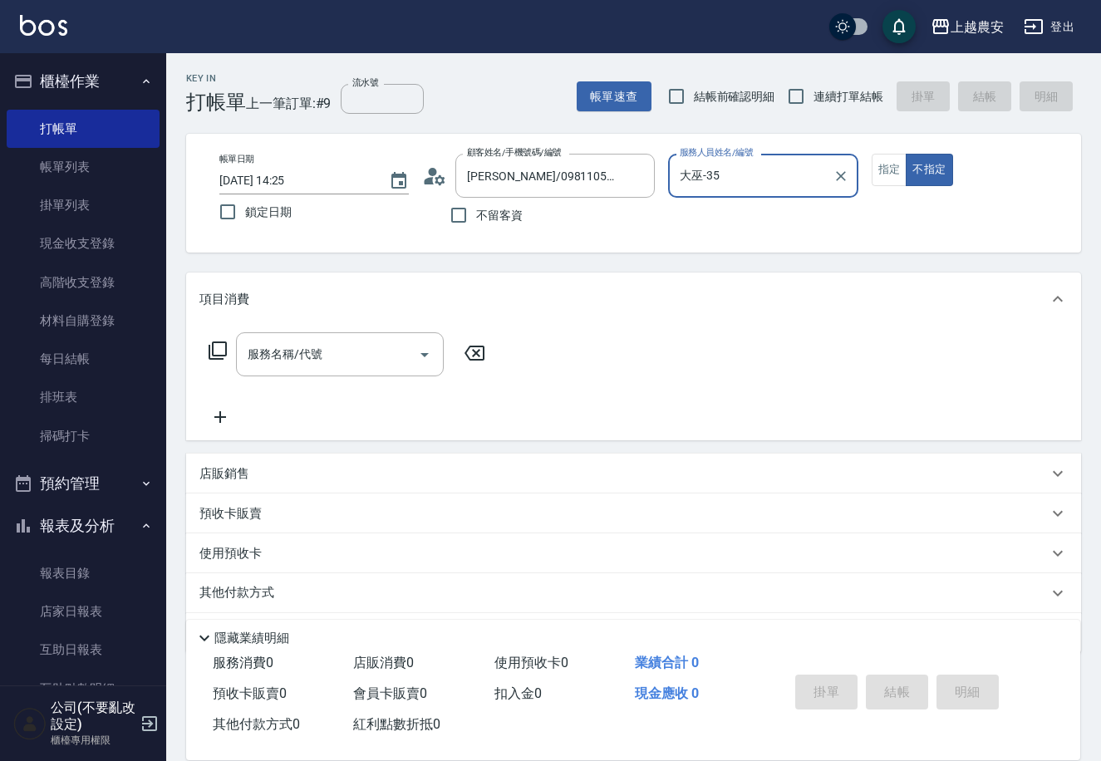
type input "大巫-35"
click at [871, 168] on button "指定" at bounding box center [889, 170] width 36 height 32
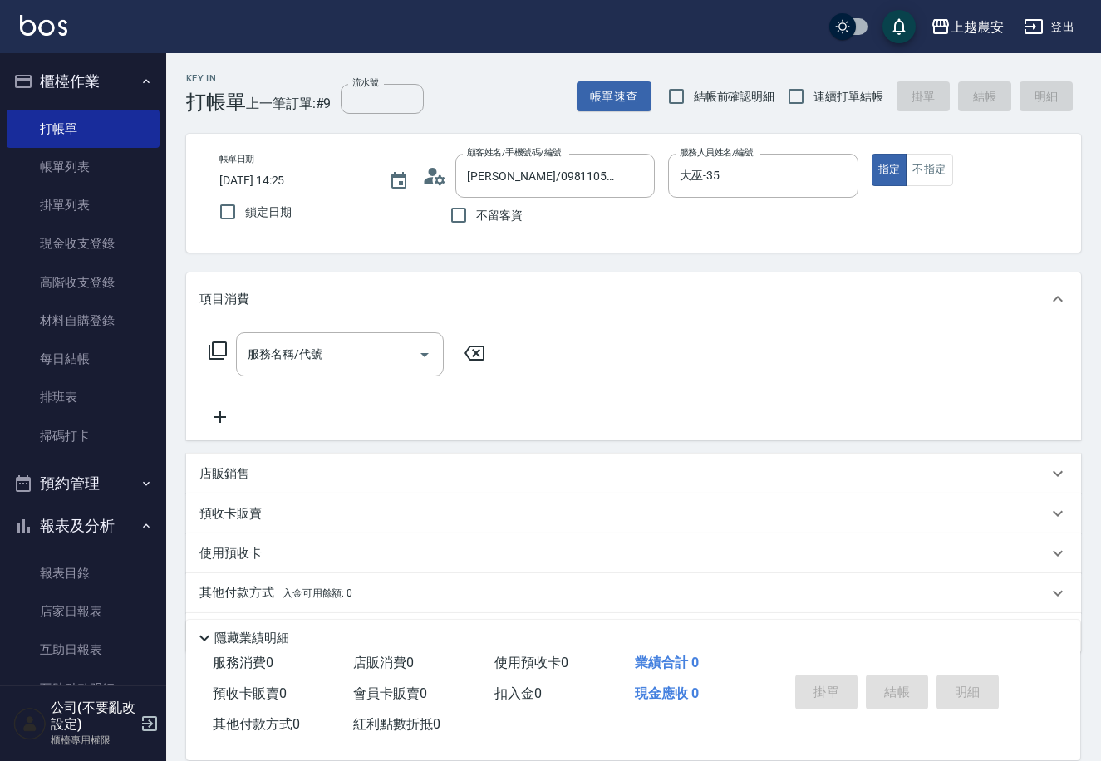
type button "true"
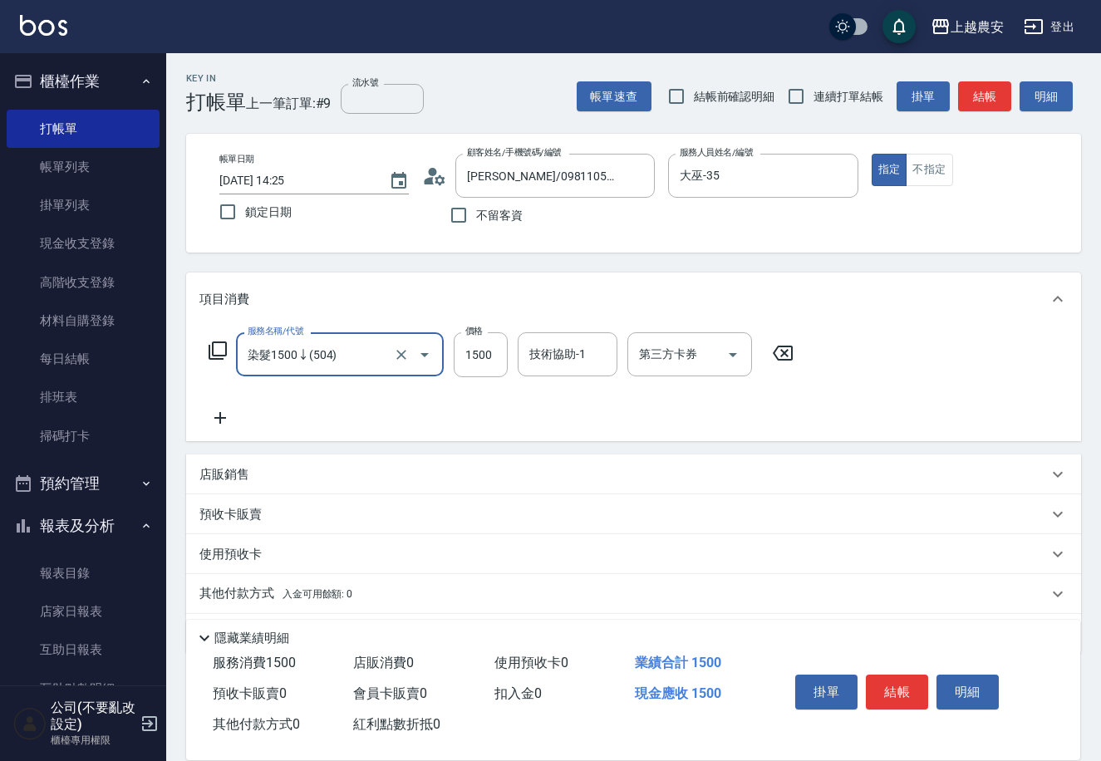
type input "染髮1500↓(504)"
click at [460, 367] on input "11" at bounding box center [481, 354] width 54 height 45
type input "1100"
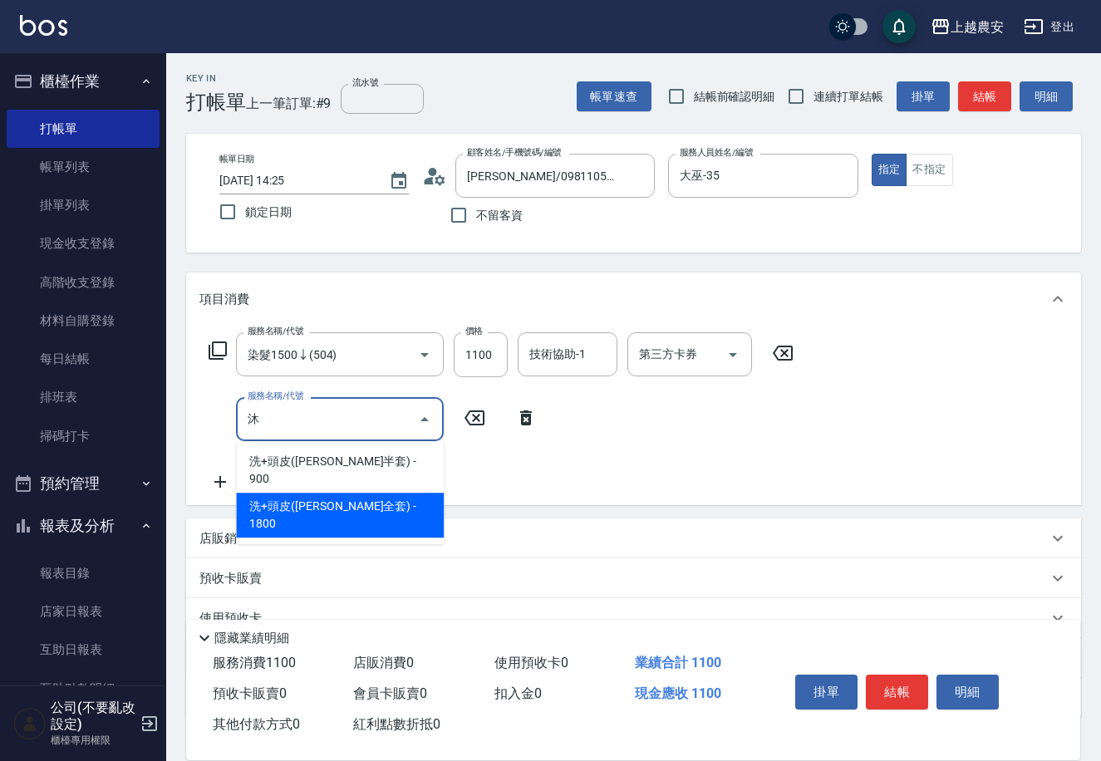
click at [410, 493] on span "洗+頭皮([PERSON_NAME]全套) - 1800" at bounding box center [340, 515] width 208 height 45
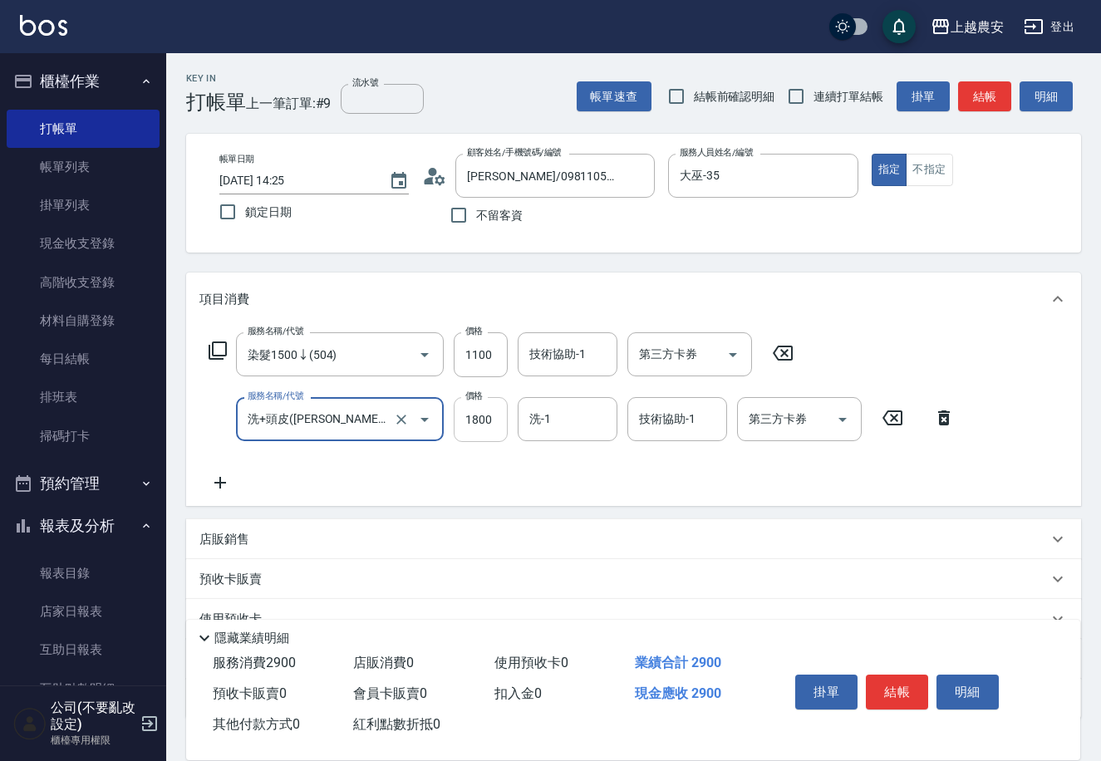
type input "洗+頭皮([PERSON_NAME]全套)(120)"
click at [469, 426] on input "1800" at bounding box center [481, 419] width 54 height 45
type input "1600"
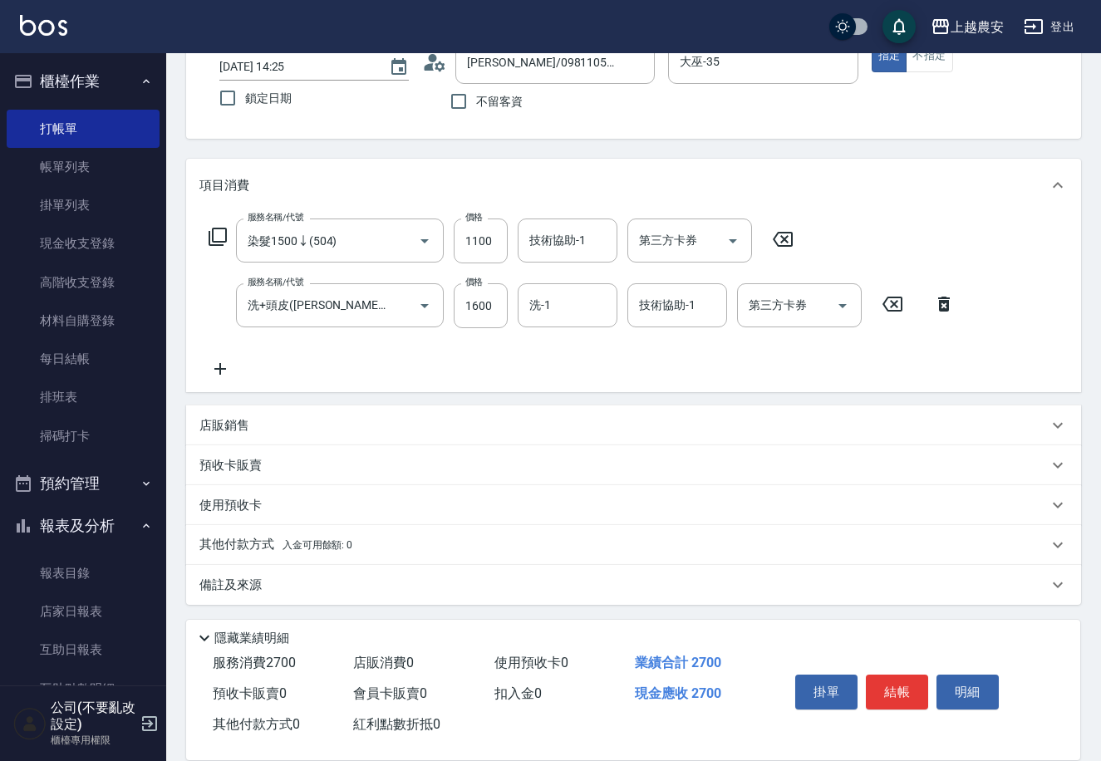
click at [346, 532] on div "其他付款方式 入金可用餘額: 0" at bounding box center [633, 545] width 895 height 40
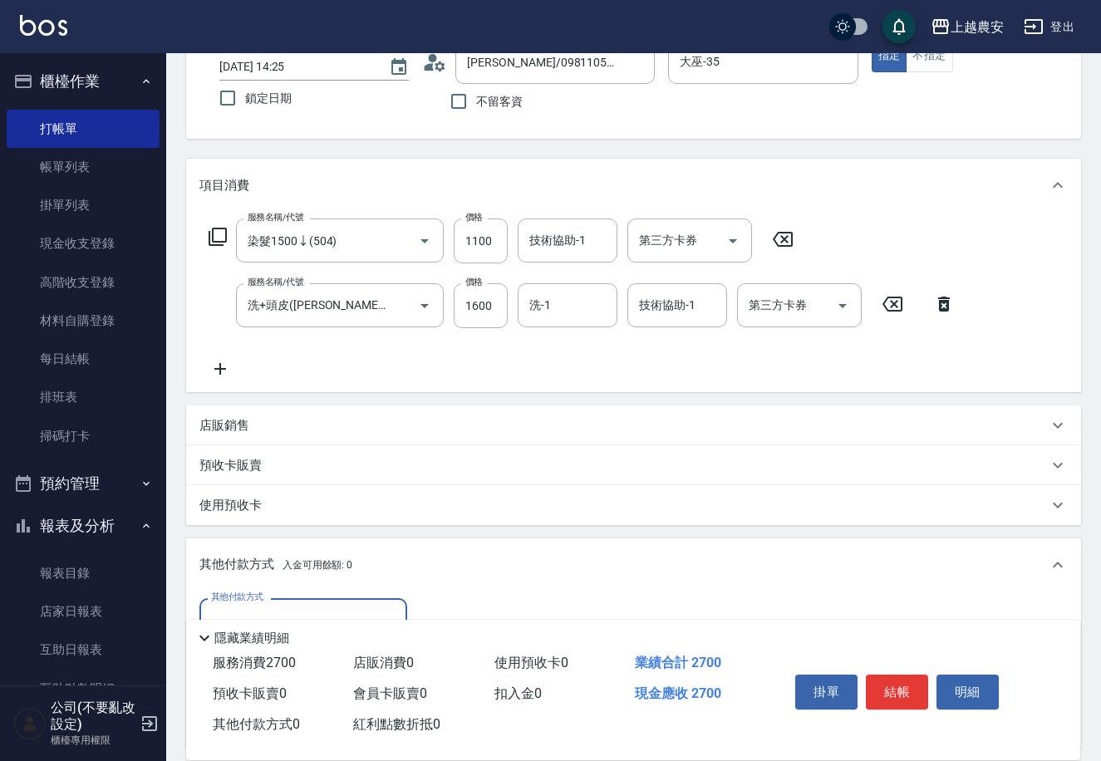
scroll to position [309, 0]
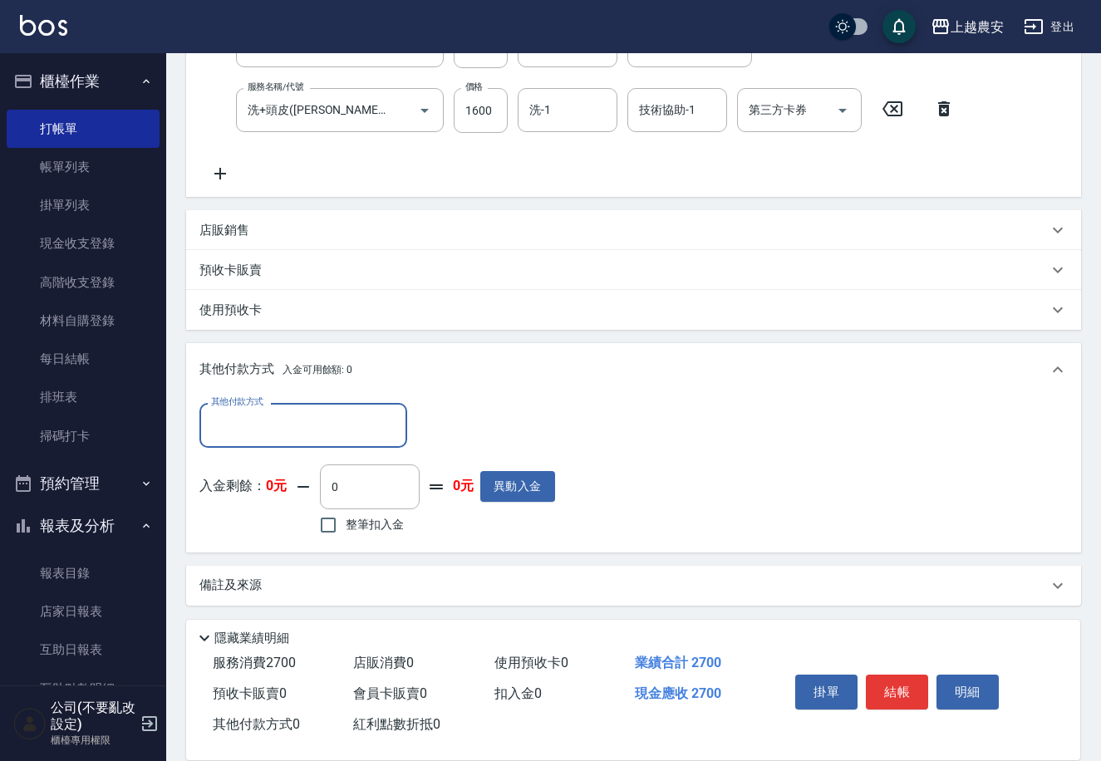
click at [343, 449] on div "其他付款方式 其他付款方式 入金剩餘： 0元 0 ​ 整筆扣入金 0元 異動入金" at bounding box center [376, 470] width 355 height 135
click at [341, 437] on input "其他付款方式" at bounding box center [303, 424] width 193 height 29
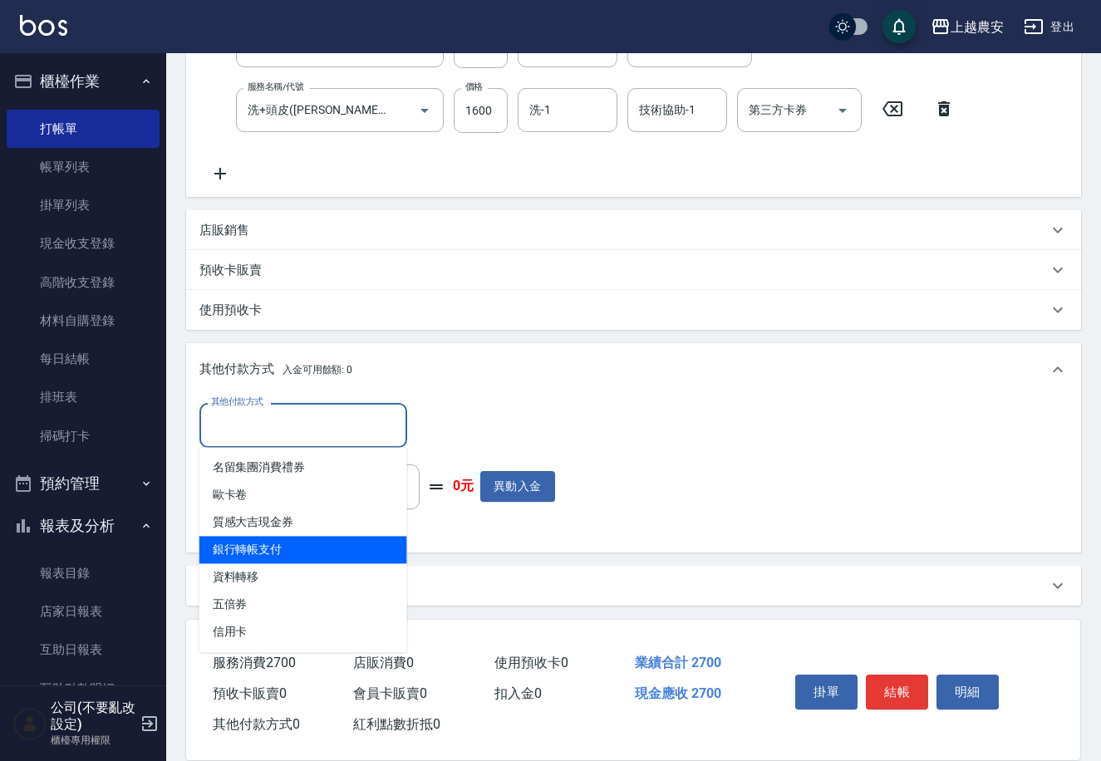
click at [351, 556] on span "銀行轉帳支付" at bounding box center [303, 549] width 208 height 27
type input "銀行轉帳支付"
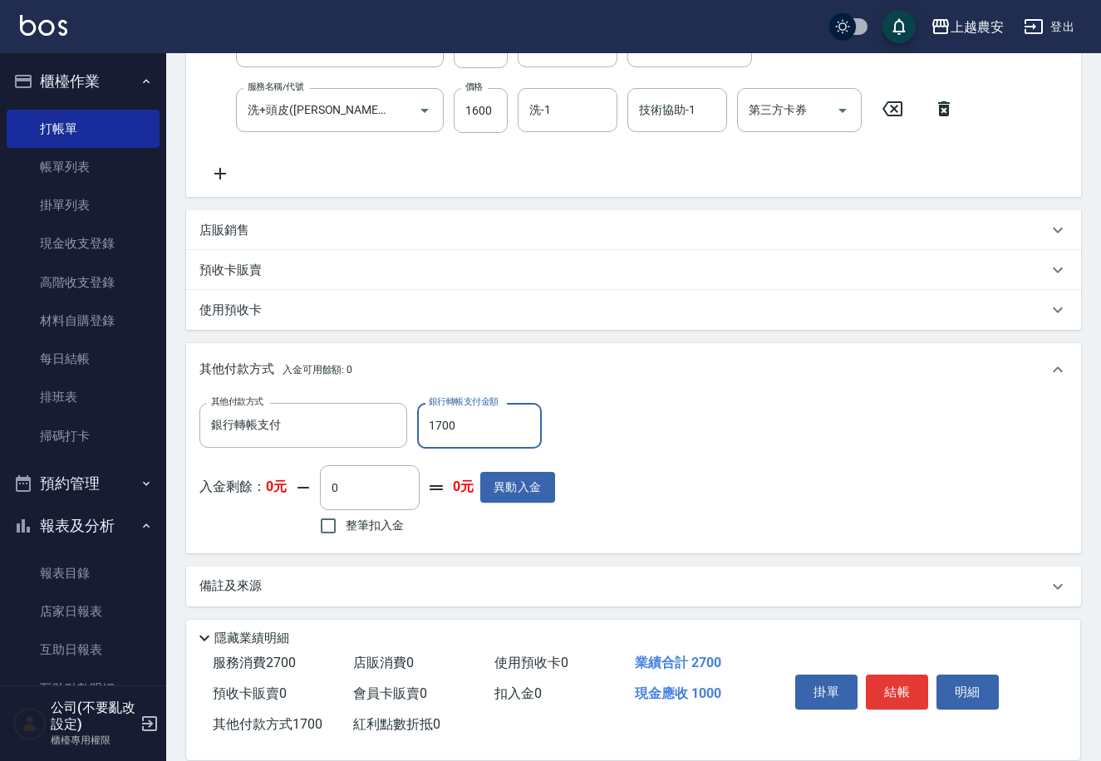
click at [441, 429] on input "1700" at bounding box center [479, 425] width 125 height 45
type input "2700"
click at [891, 698] on button "結帳" at bounding box center [896, 691] width 62 height 35
